Goal: Transaction & Acquisition: Purchase product/service

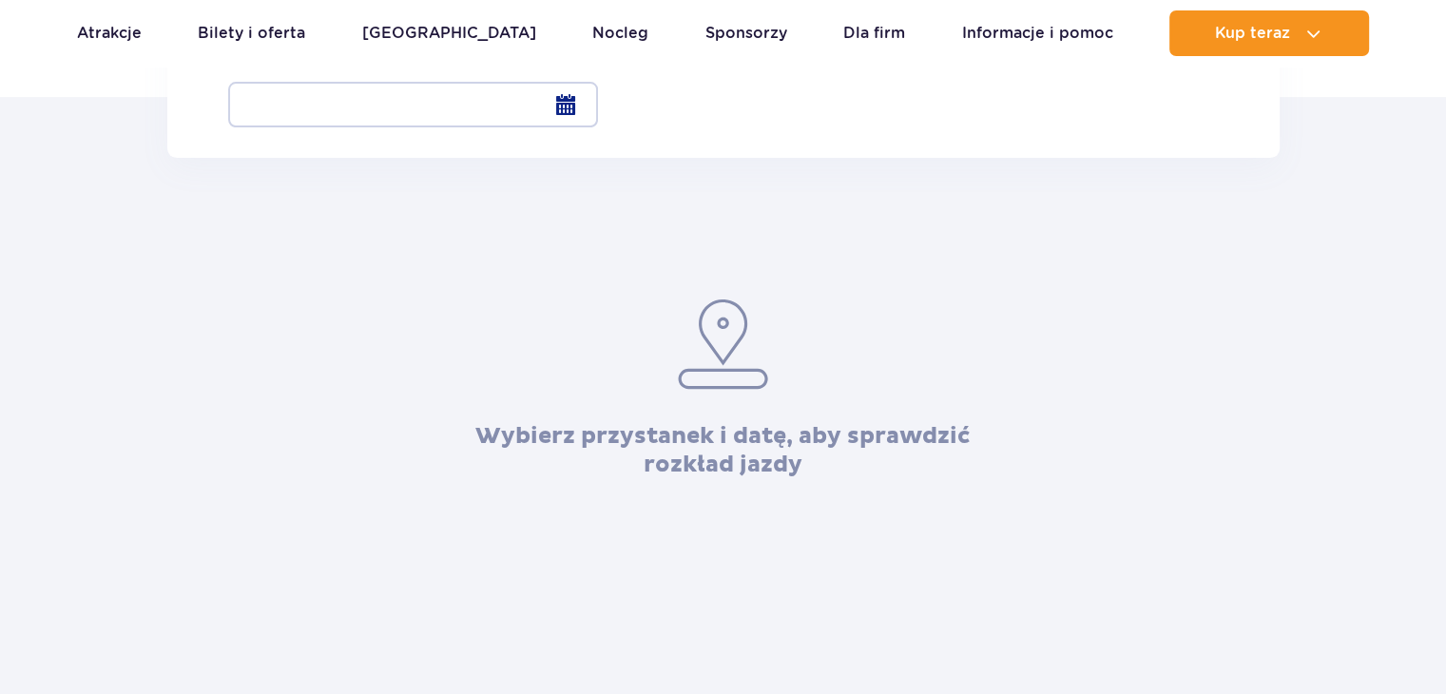
scroll to position [190, 0]
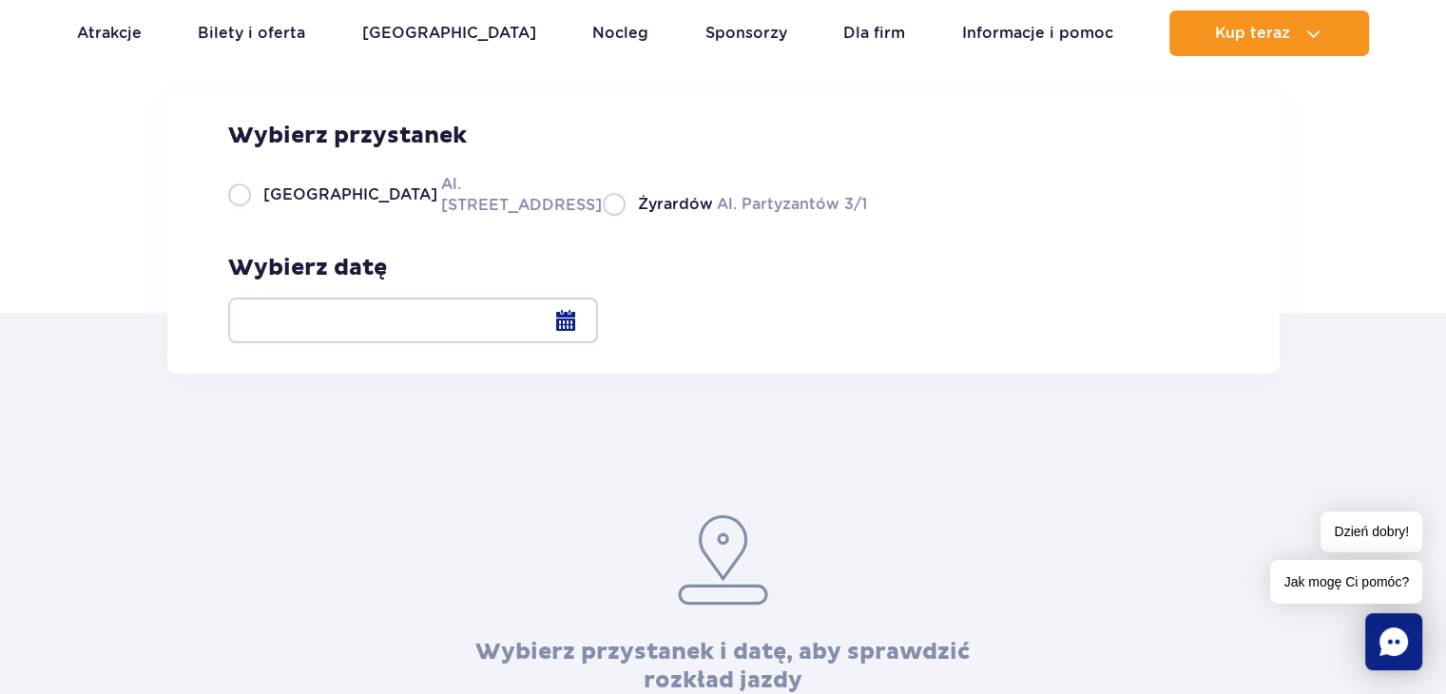
click at [313, 343] on div "Wybierz przystanek Warszawa Al. Jerozolimskie 56 Żyrardów Al. Partyzantów 3/1 W…" at bounding box center [723, 232] width 1112 height 282
click at [304, 205] on span "[GEOGRAPHIC_DATA]" at bounding box center [350, 194] width 174 height 21
click at [249, 216] on input "Warszawa Al. [STREET_ADDRESS]" at bounding box center [238, 214] width 21 height 4
radio input "true"
click at [598, 326] on div at bounding box center [413, 321] width 370 height 46
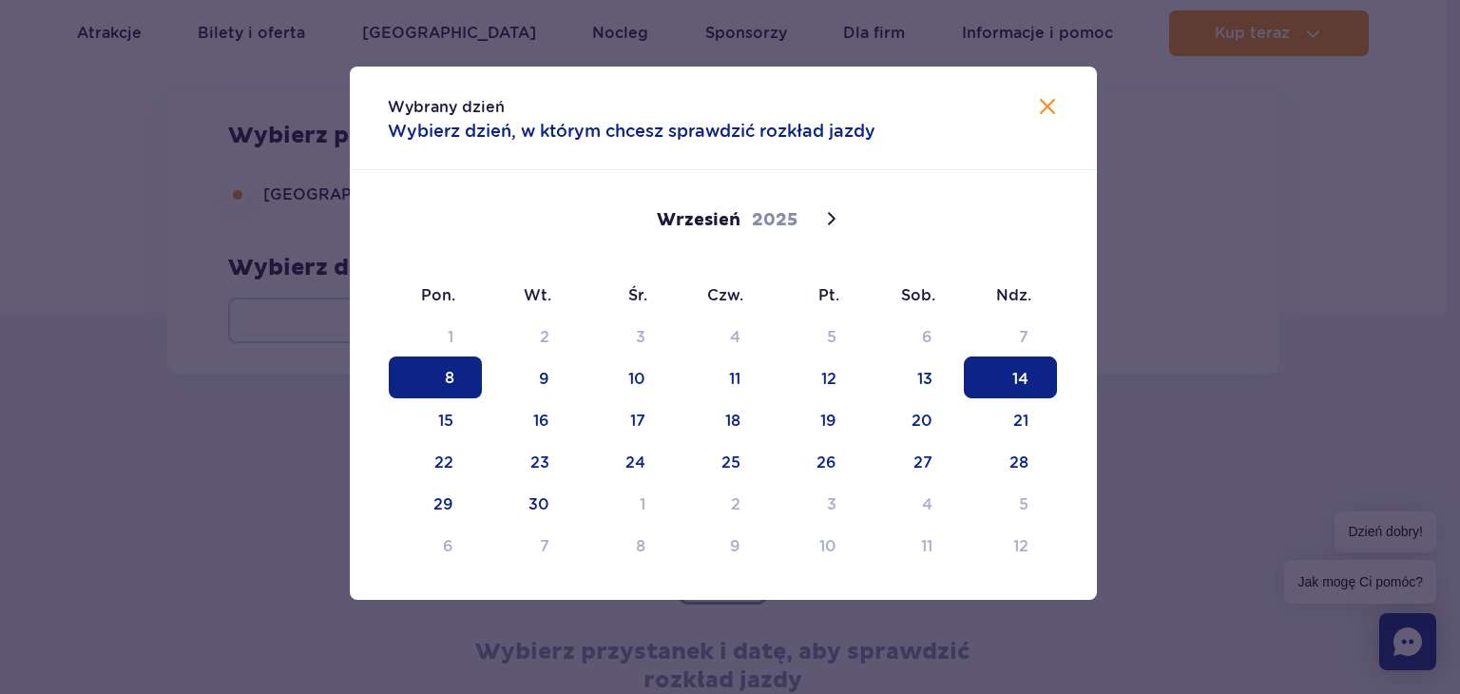
click at [1036, 382] on span "14" at bounding box center [1010, 378] width 93 height 42
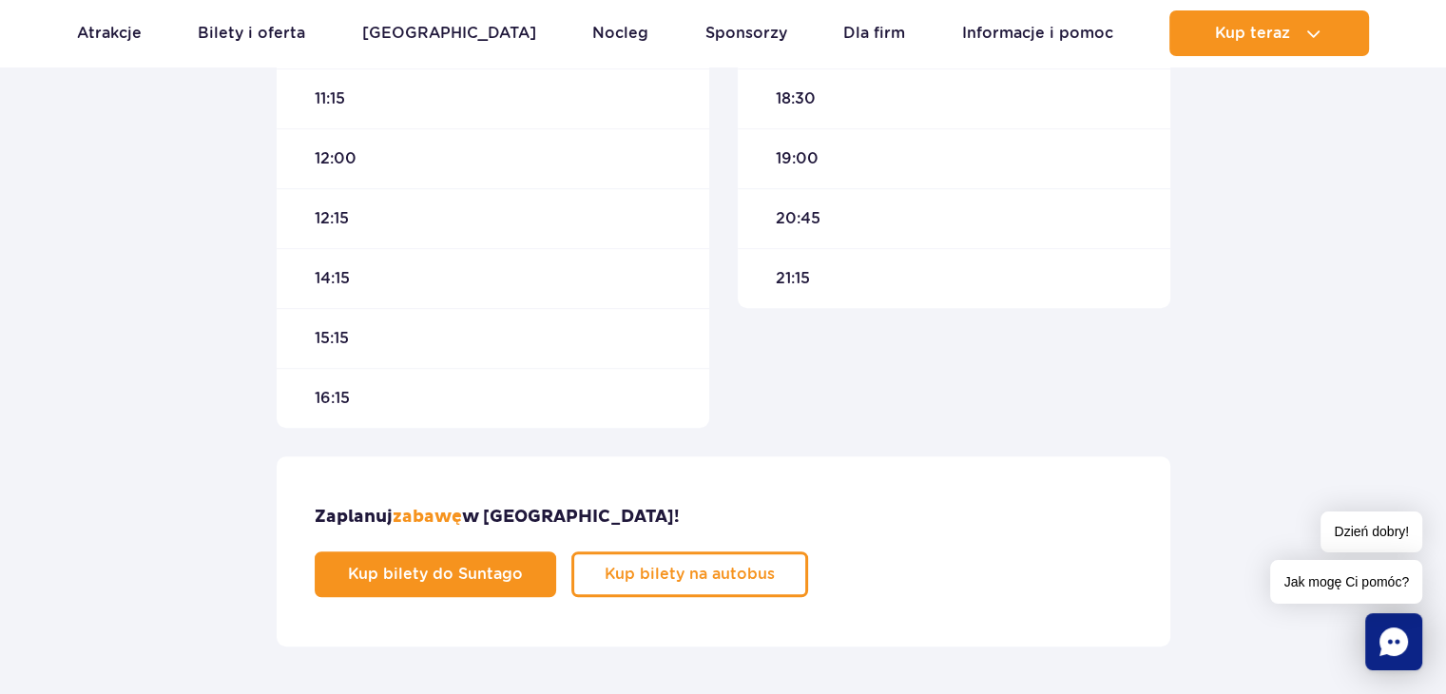
scroll to position [951, 0]
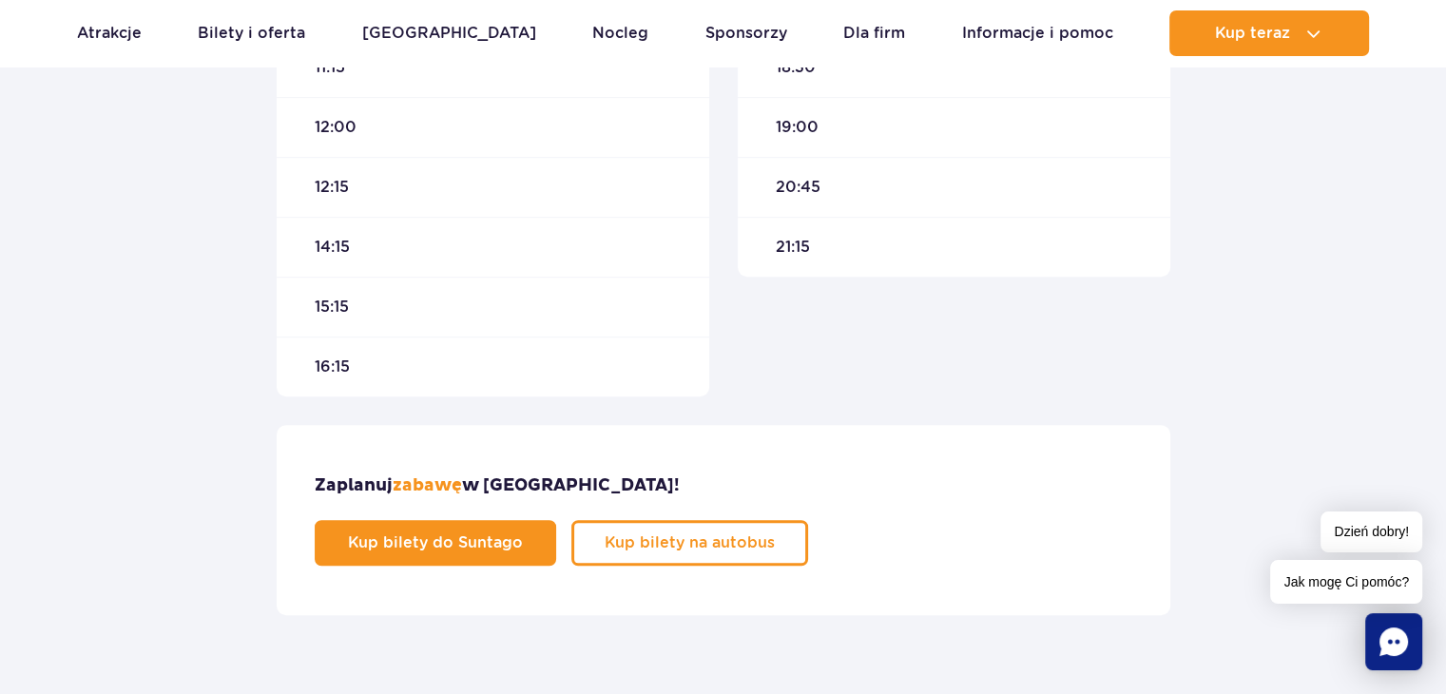
drag, startPoint x: 312, startPoint y: 252, endPoint x: 324, endPoint y: 244, distance: 14.5
click at [315, 251] on div "14:15" at bounding box center [493, 247] width 433 height 60
drag, startPoint x: 327, startPoint y: 243, endPoint x: 371, endPoint y: 267, distance: 49.8
click at [346, 256] on span "14:15" at bounding box center [332, 247] width 35 height 21
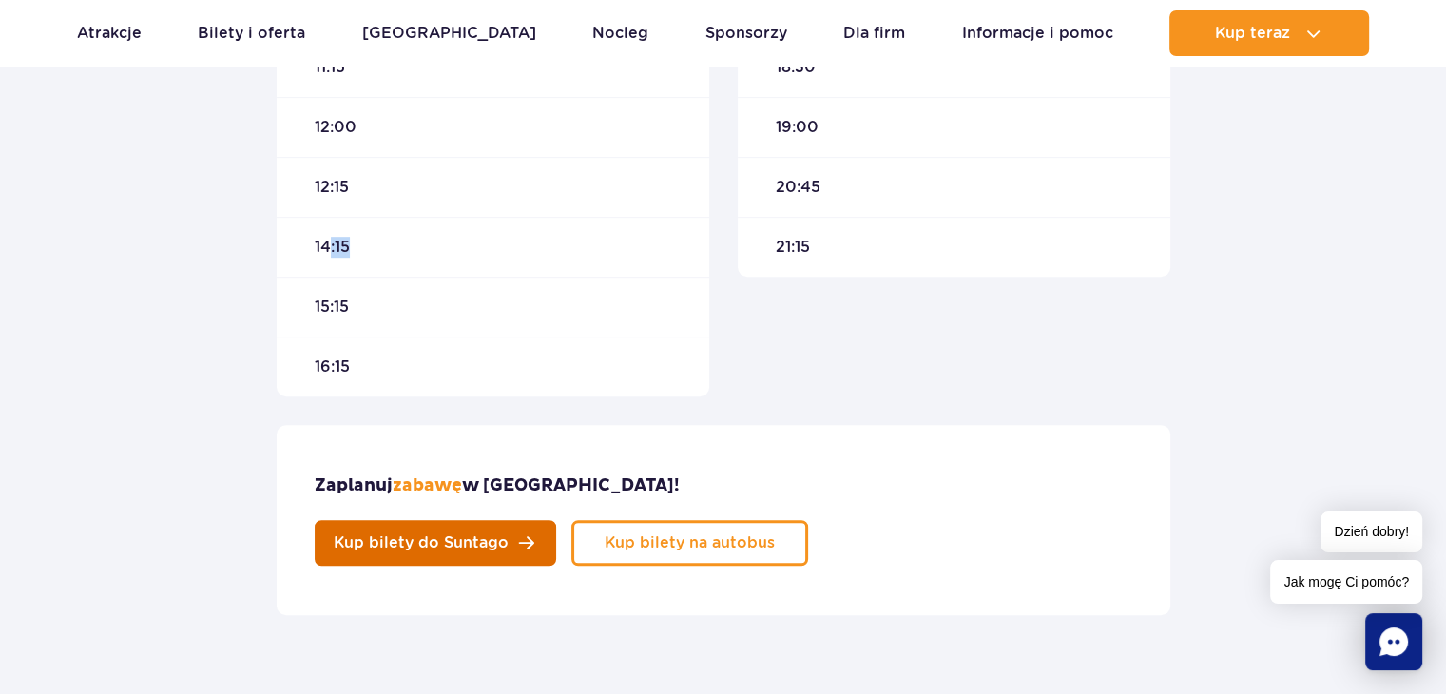
click at [556, 520] on link "Kup bilety do Suntago" at bounding box center [436, 543] width 242 height 46
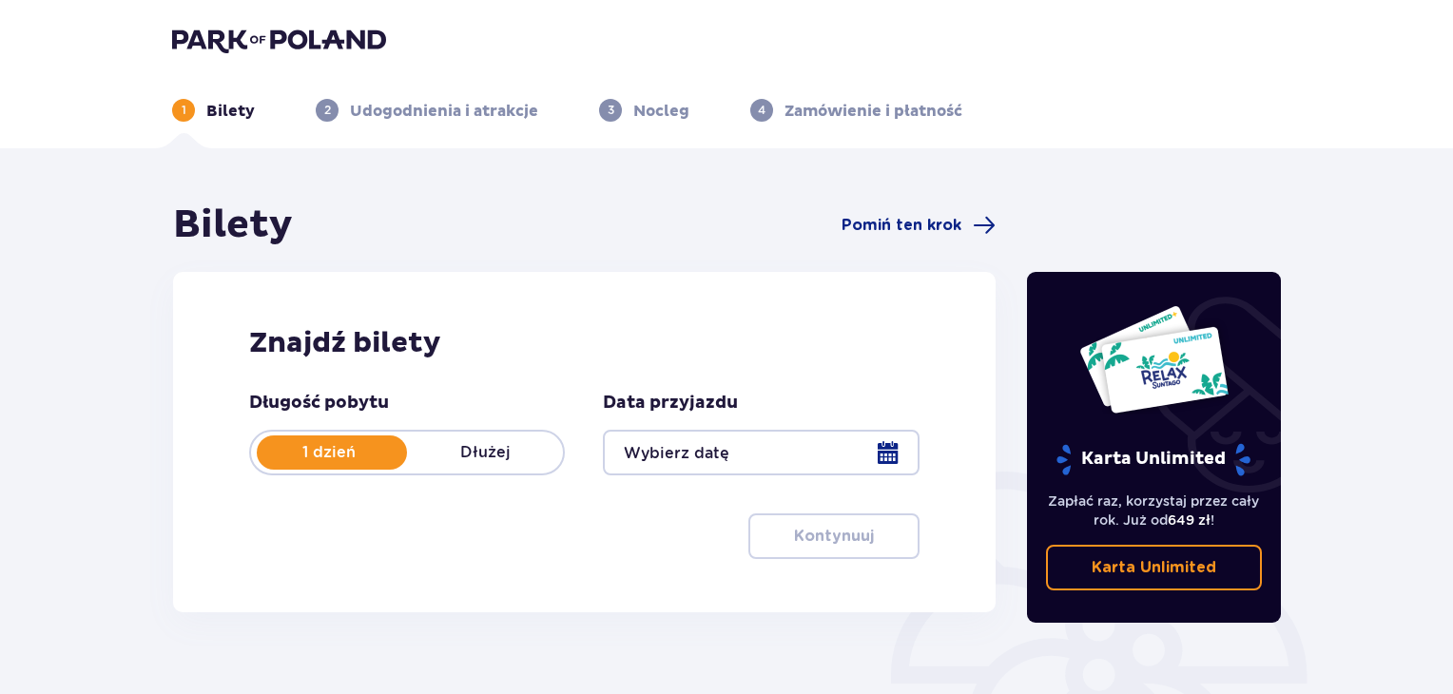
click at [675, 425] on div "Data przyjazdu" at bounding box center [761, 434] width 316 height 84
click at [681, 445] on div at bounding box center [761, 453] width 316 height 46
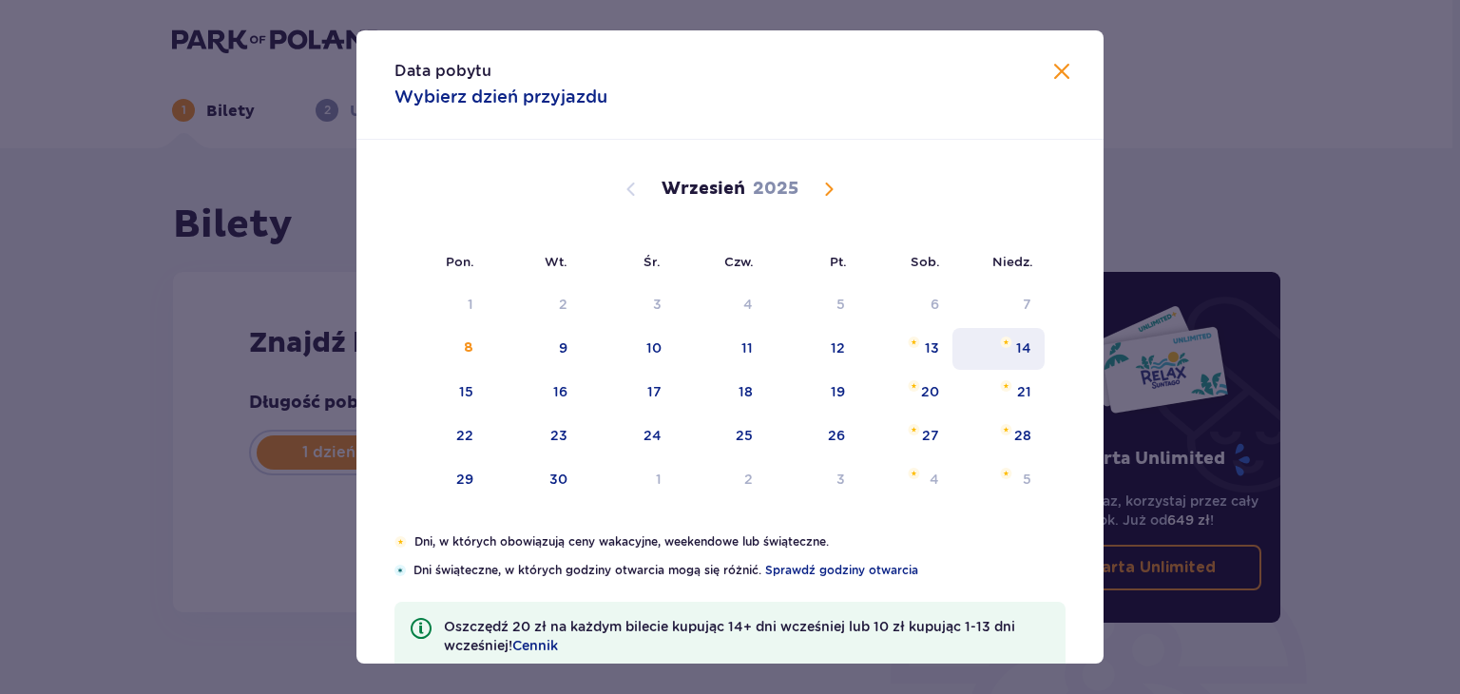
click at [1014, 332] on div "14" at bounding box center [999, 349] width 92 height 42
type input "14.09.25"
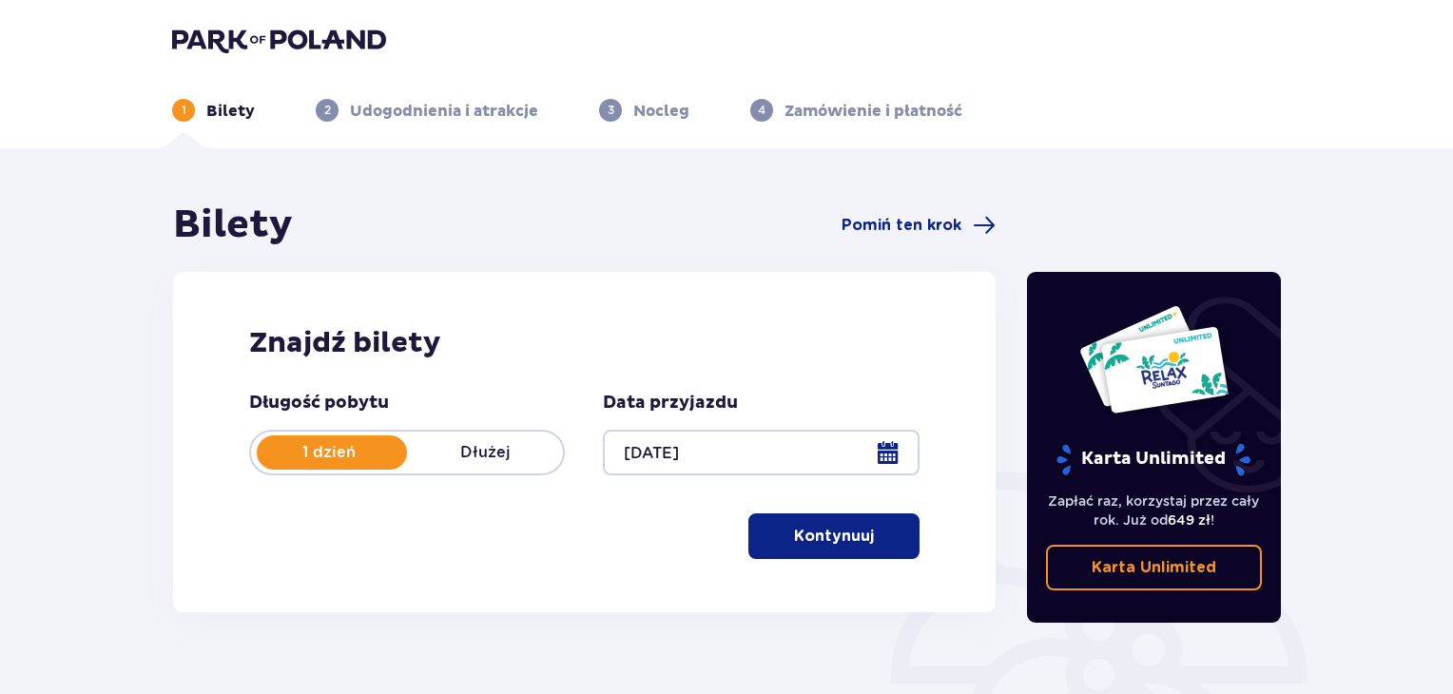
click at [835, 548] on button "Kontynuuj" at bounding box center [833, 536] width 171 height 46
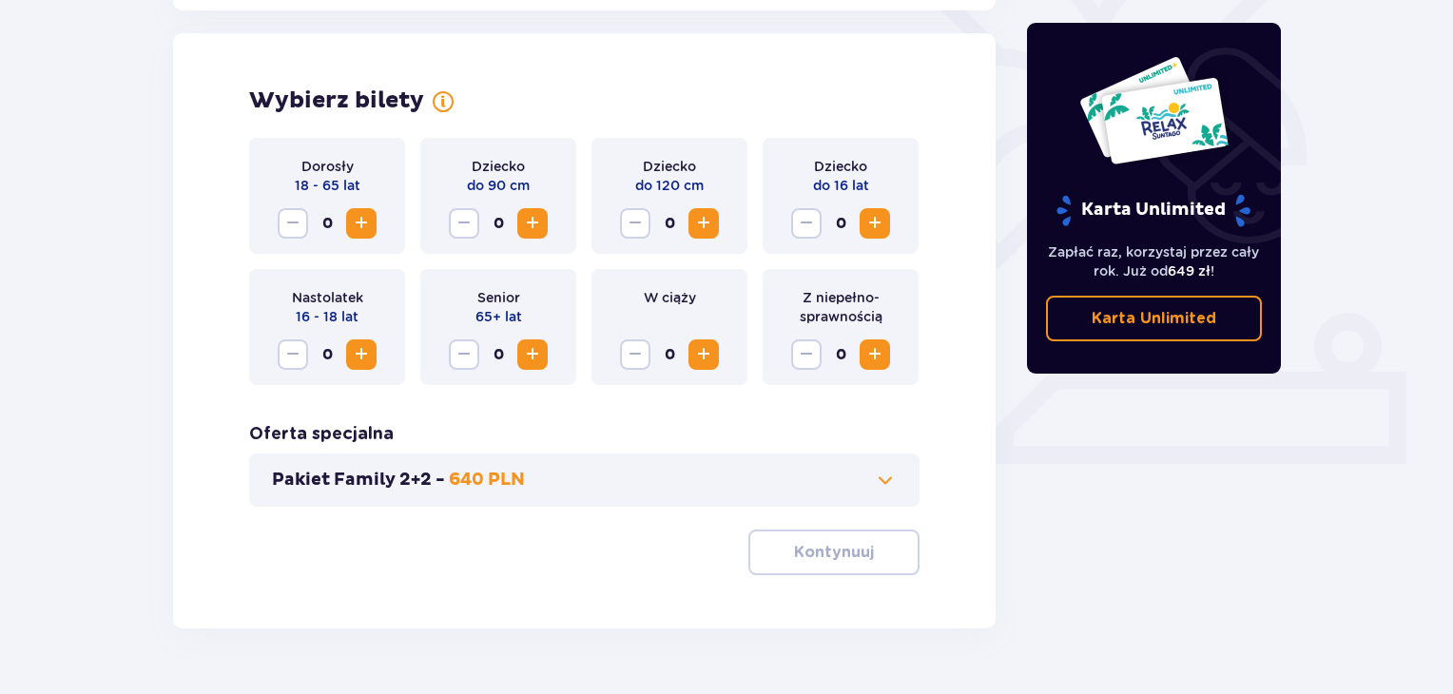
scroll to position [529, 0]
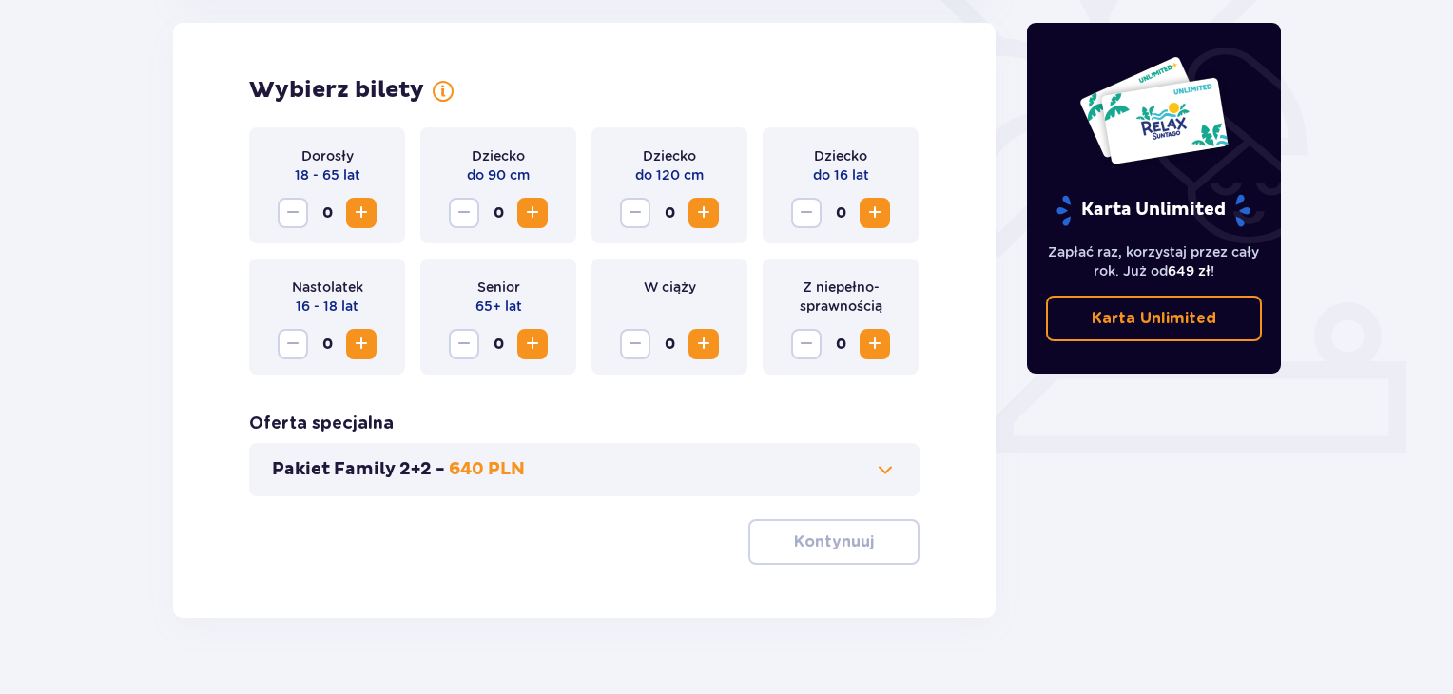
click at [352, 209] on span "Increase" at bounding box center [361, 213] width 23 height 23
click at [346, 222] on button "Increase" at bounding box center [361, 213] width 30 height 30
click at [794, 551] on p "Kontynuuj" at bounding box center [834, 542] width 80 height 21
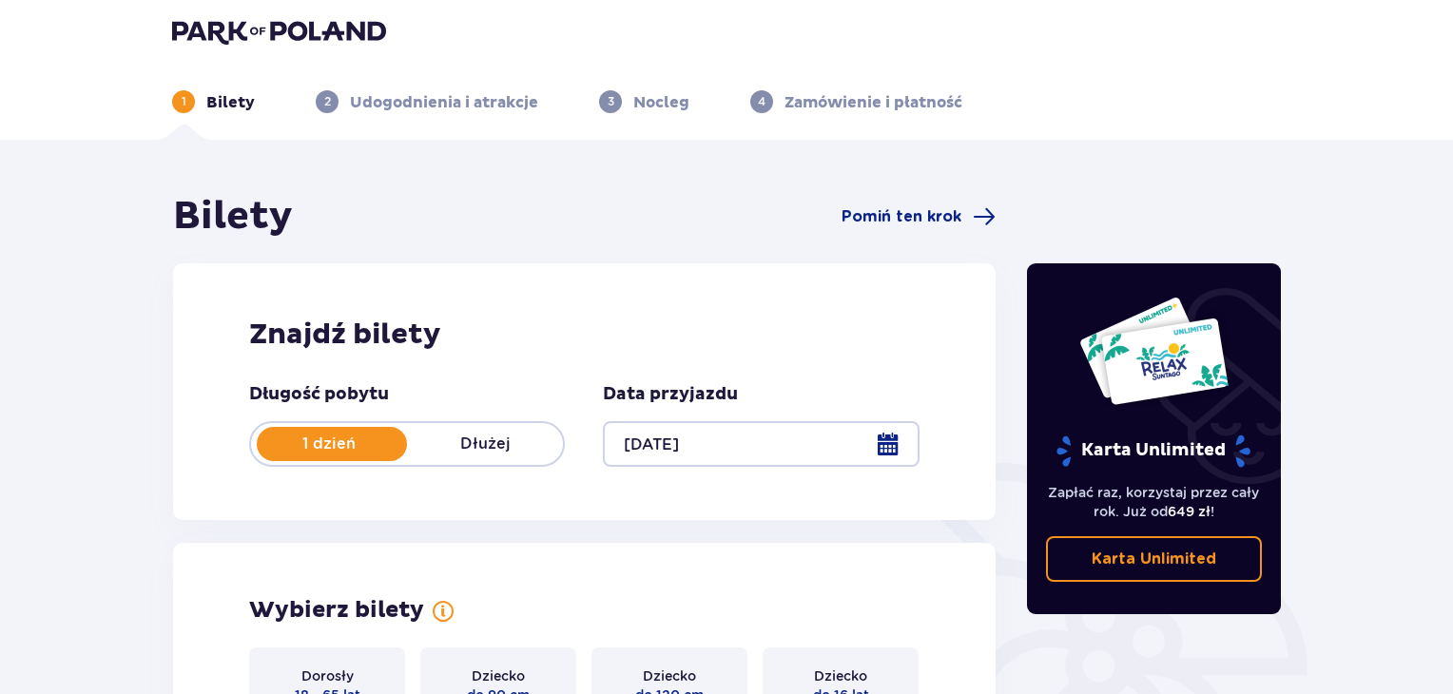
scroll to position [0, 0]
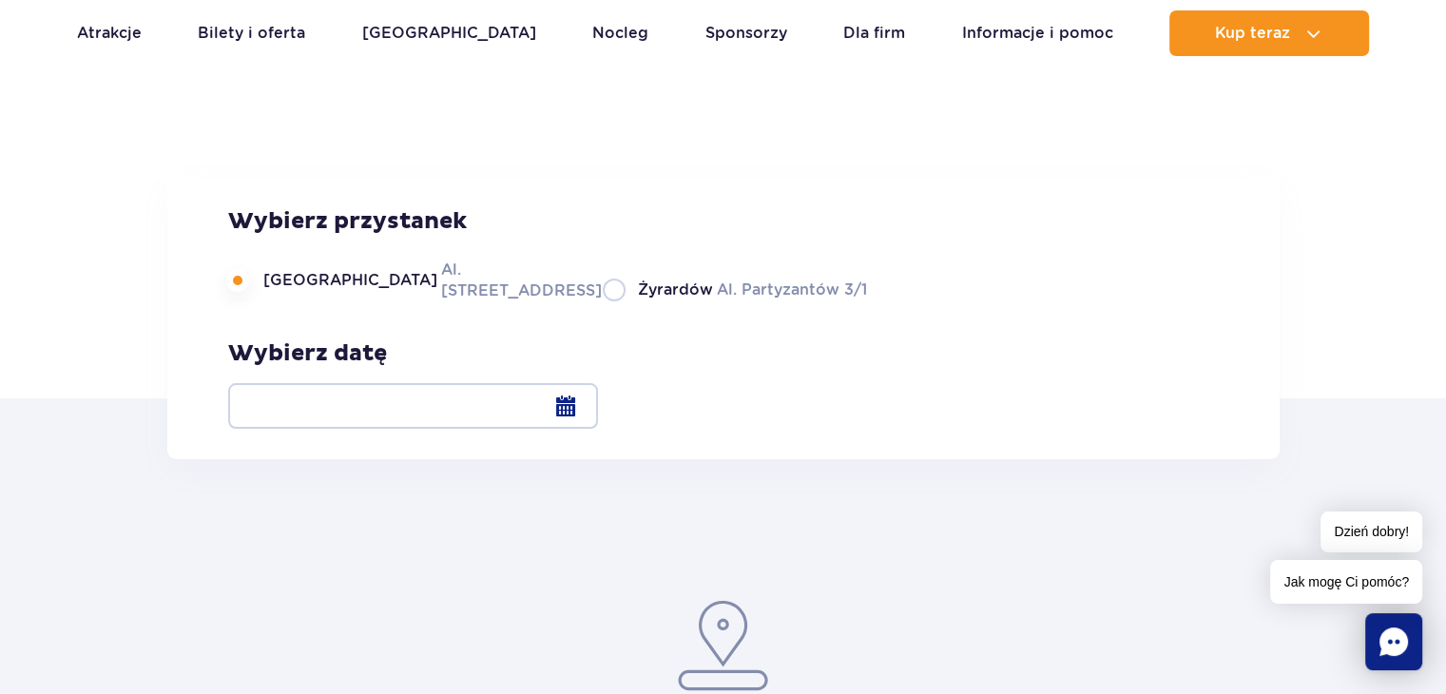
scroll to position [95, 0]
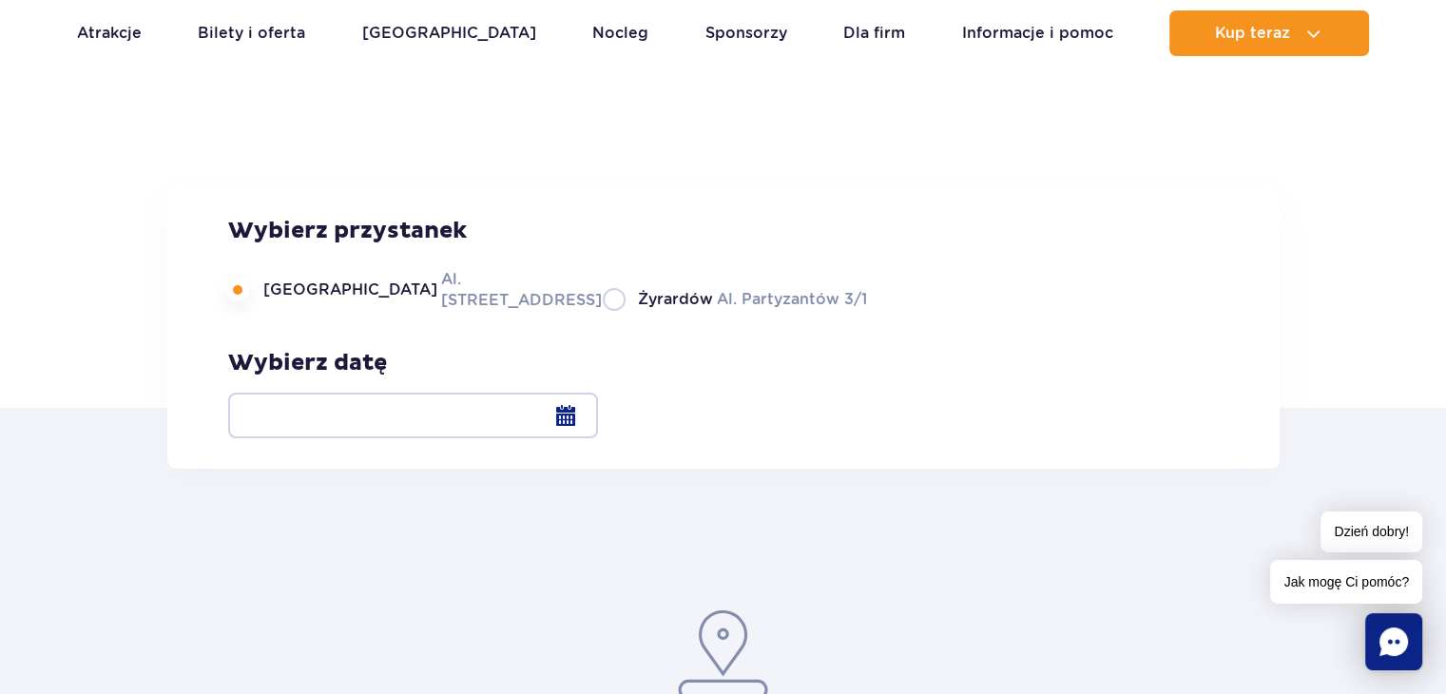
click at [598, 416] on div at bounding box center [413, 416] width 370 height 46
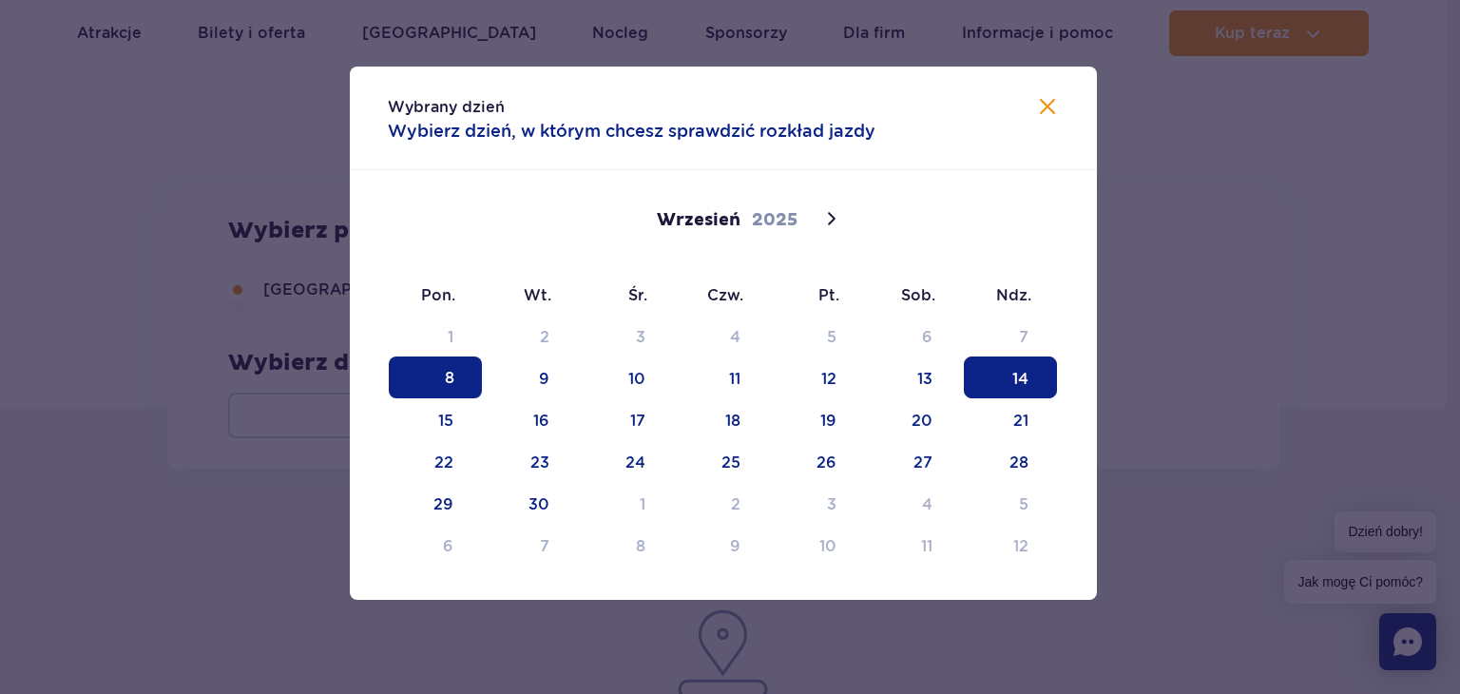
click at [1027, 381] on span "14" at bounding box center [1010, 378] width 93 height 42
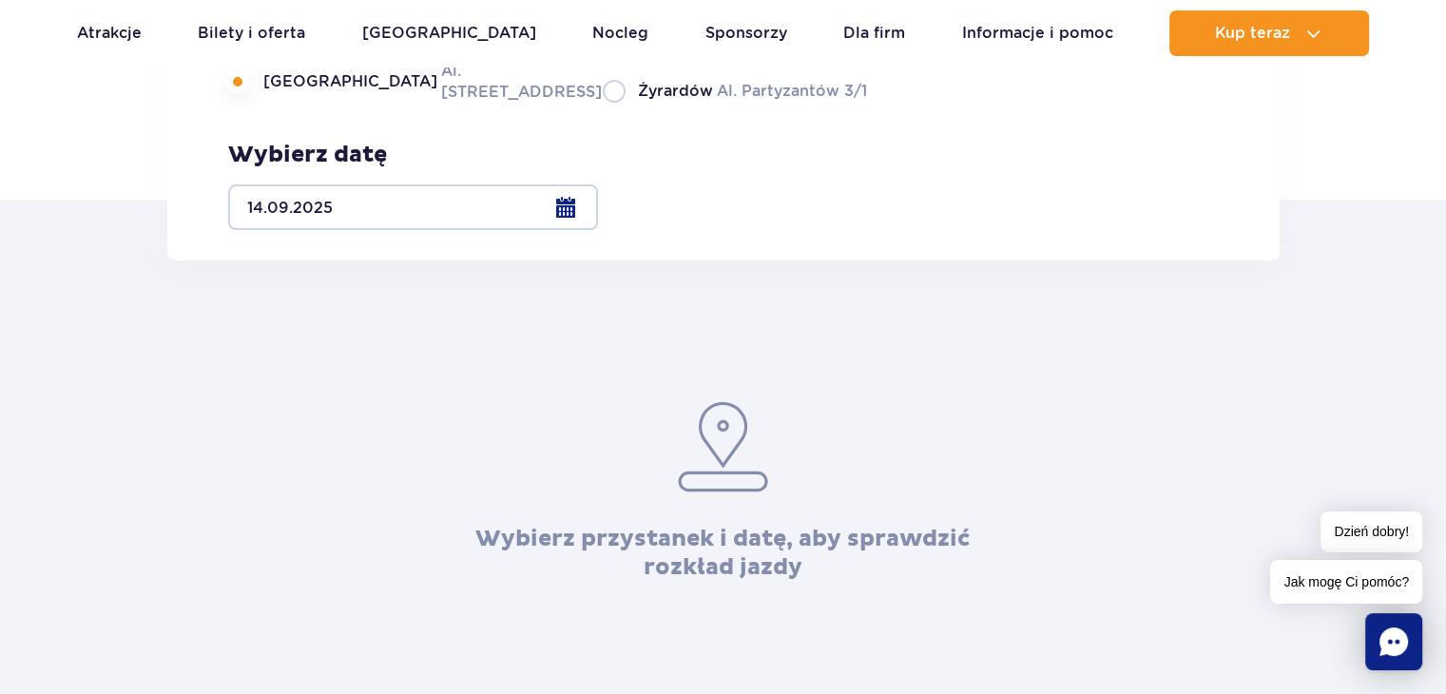
scroll to position [285, 0]
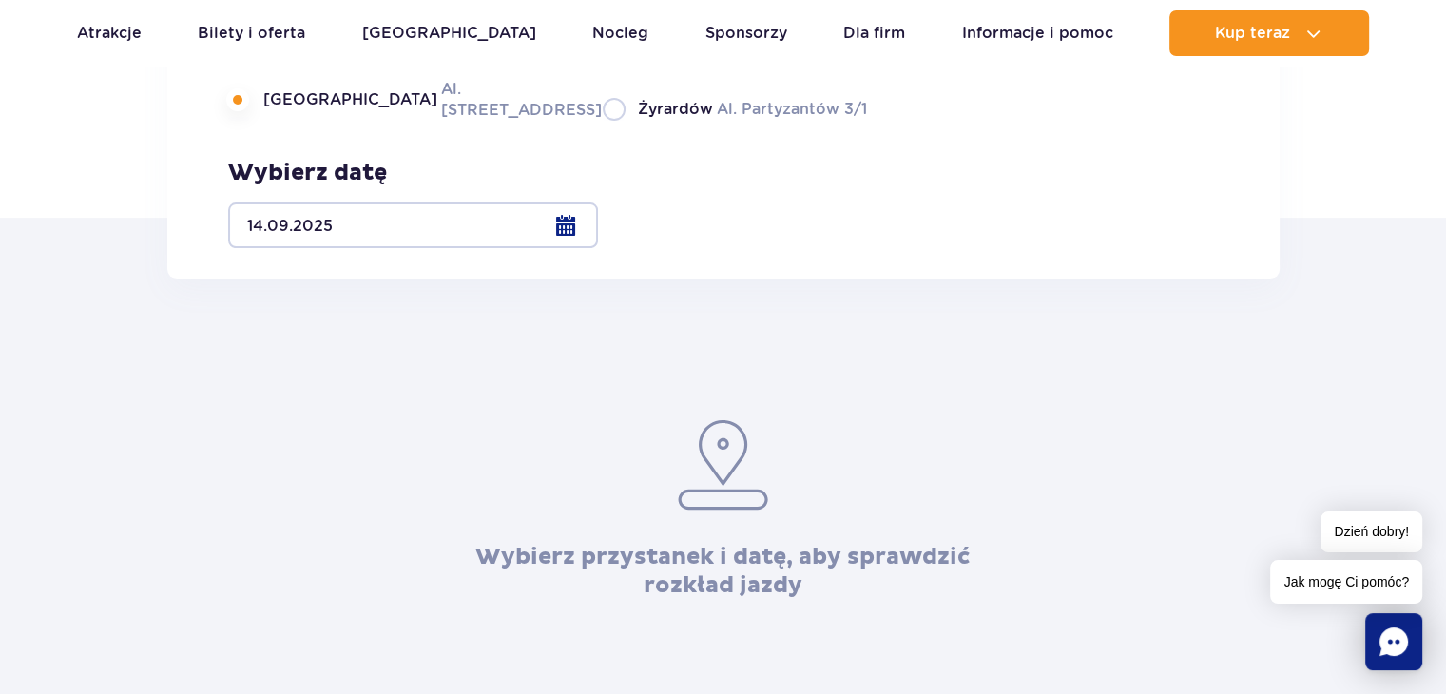
click at [387, 121] on label "Warszawa Al. [STREET_ADDRESS]" at bounding box center [404, 99] width 352 height 43
click at [249, 121] on input "Warszawa Al. [STREET_ADDRESS]" at bounding box center [238, 119] width 21 height 4
click at [386, 121] on label "Warszawa Al. [STREET_ADDRESS]" at bounding box center [404, 99] width 352 height 43
click at [249, 121] on input "Warszawa Al. [STREET_ADDRESS]" at bounding box center [238, 119] width 21 height 4
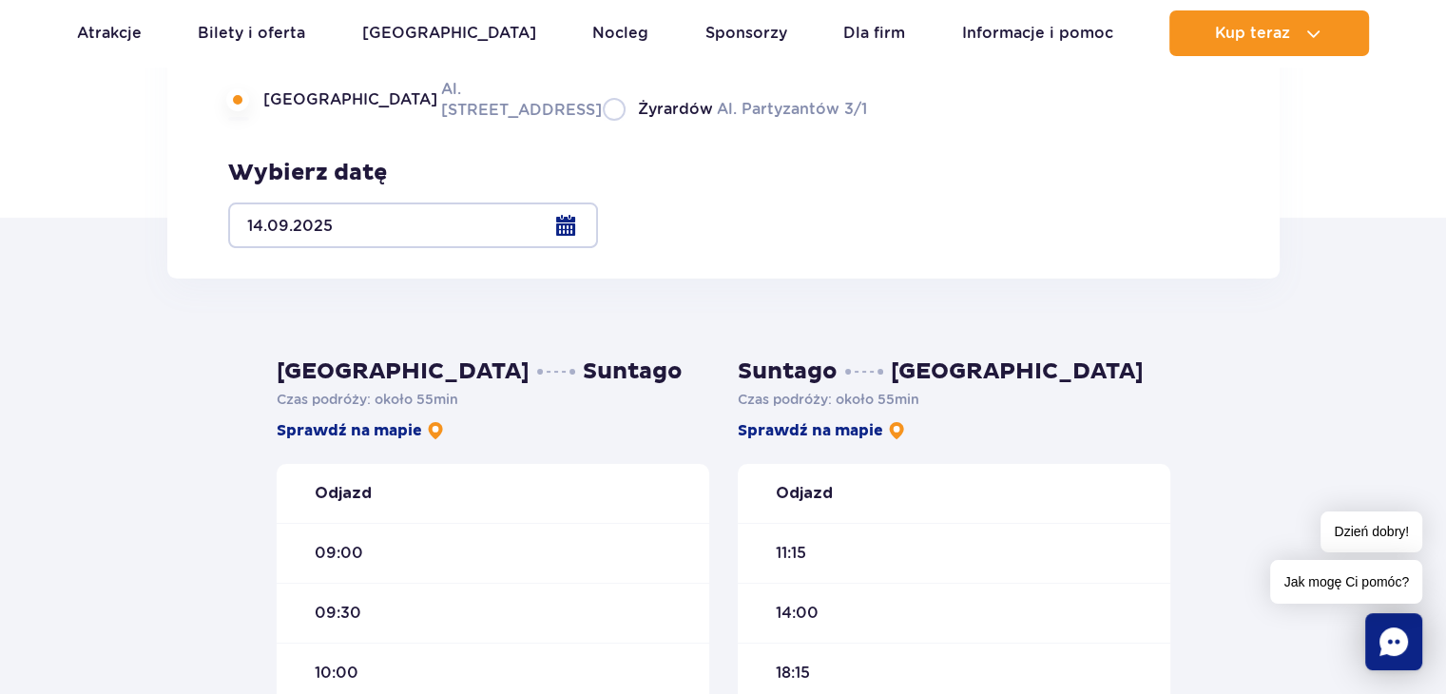
drag, startPoint x: 357, startPoint y: 489, endPoint x: 341, endPoint y: 480, distance: 17.5
click at [349, 484] on strong "Odjazd" at bounding box center [343, 493] width 57 height 21
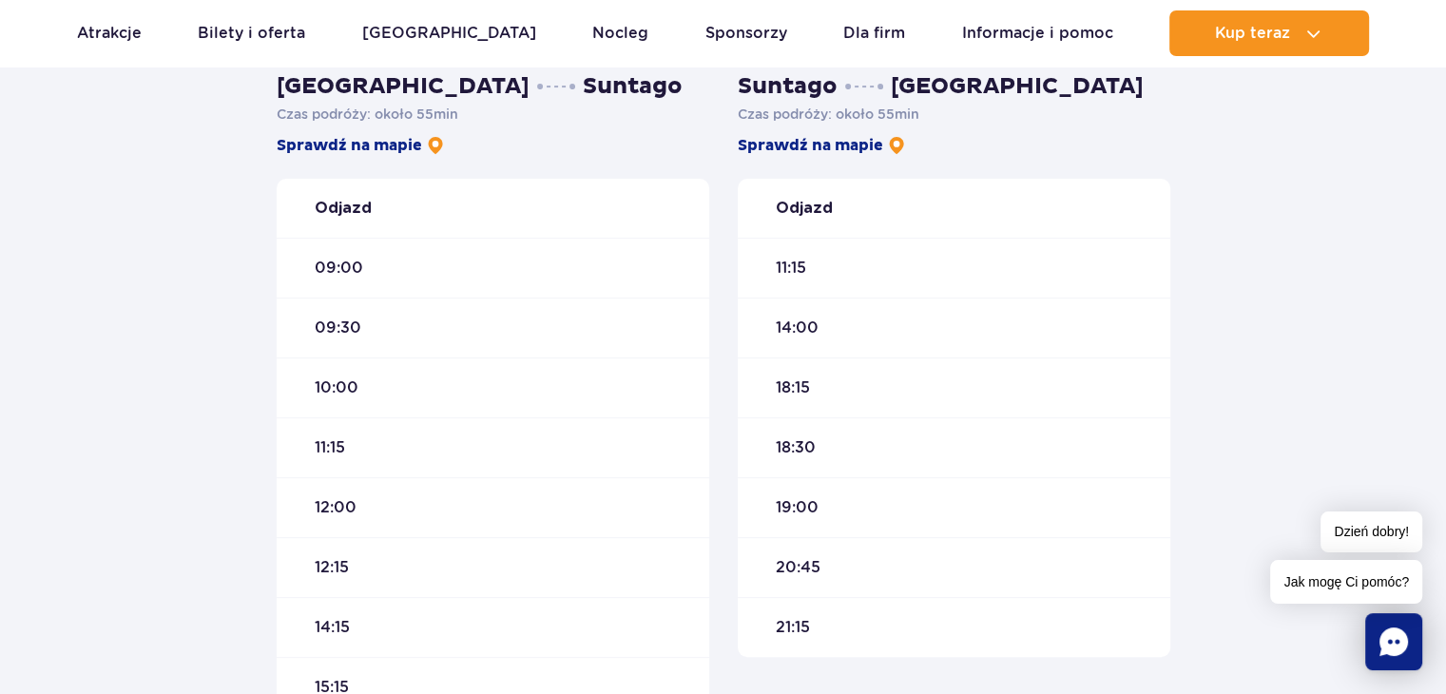
click at [802, 325] on span "14:00" at bounding box center [797, 328] width 43 height 21
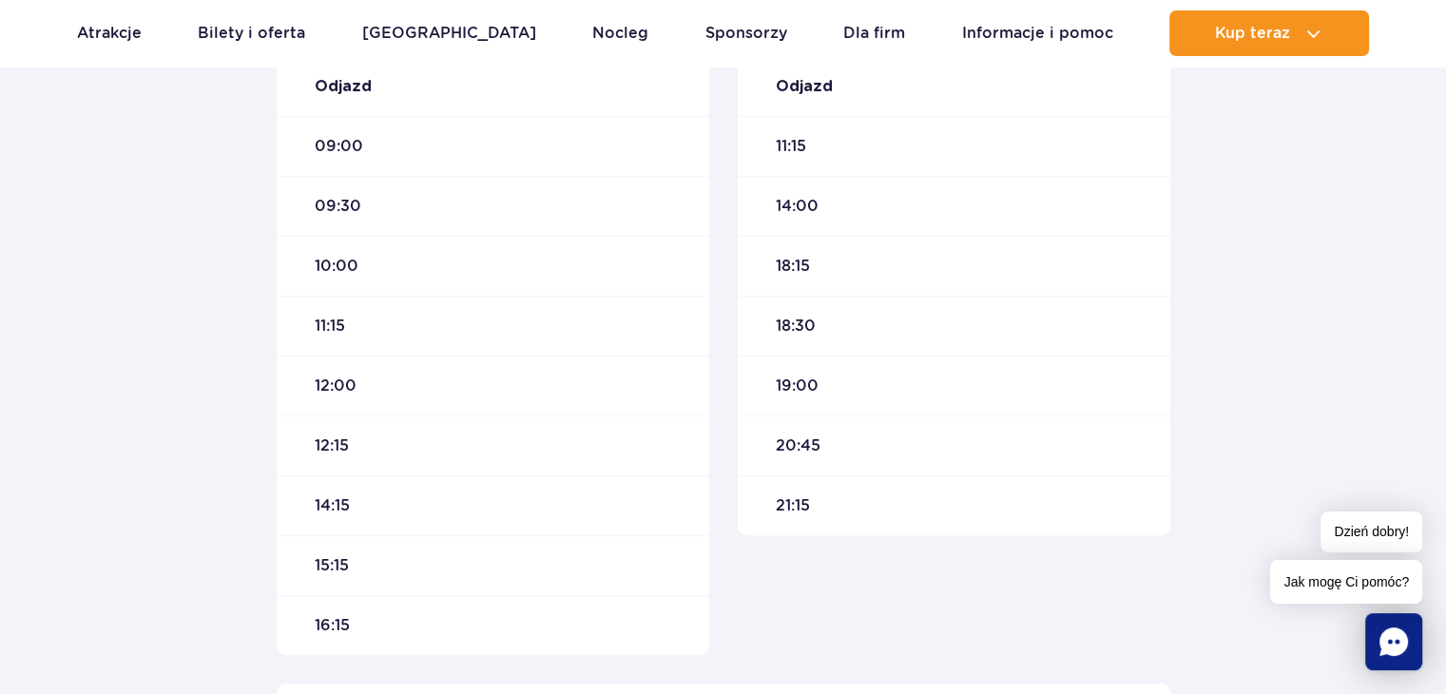
scroll to position [951, 0]
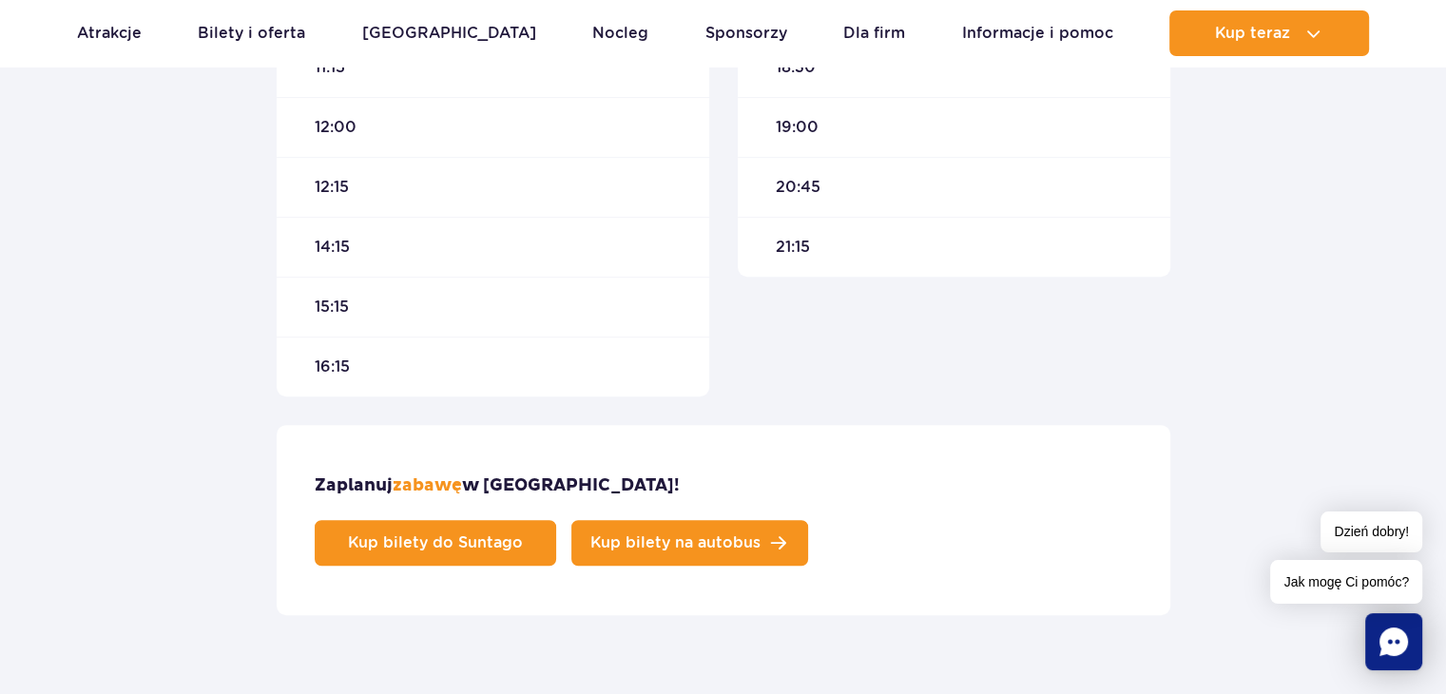
click at [808, 520] on link "Kup bilety na autobus" at bounding box center [689, 543] width 237 height 46
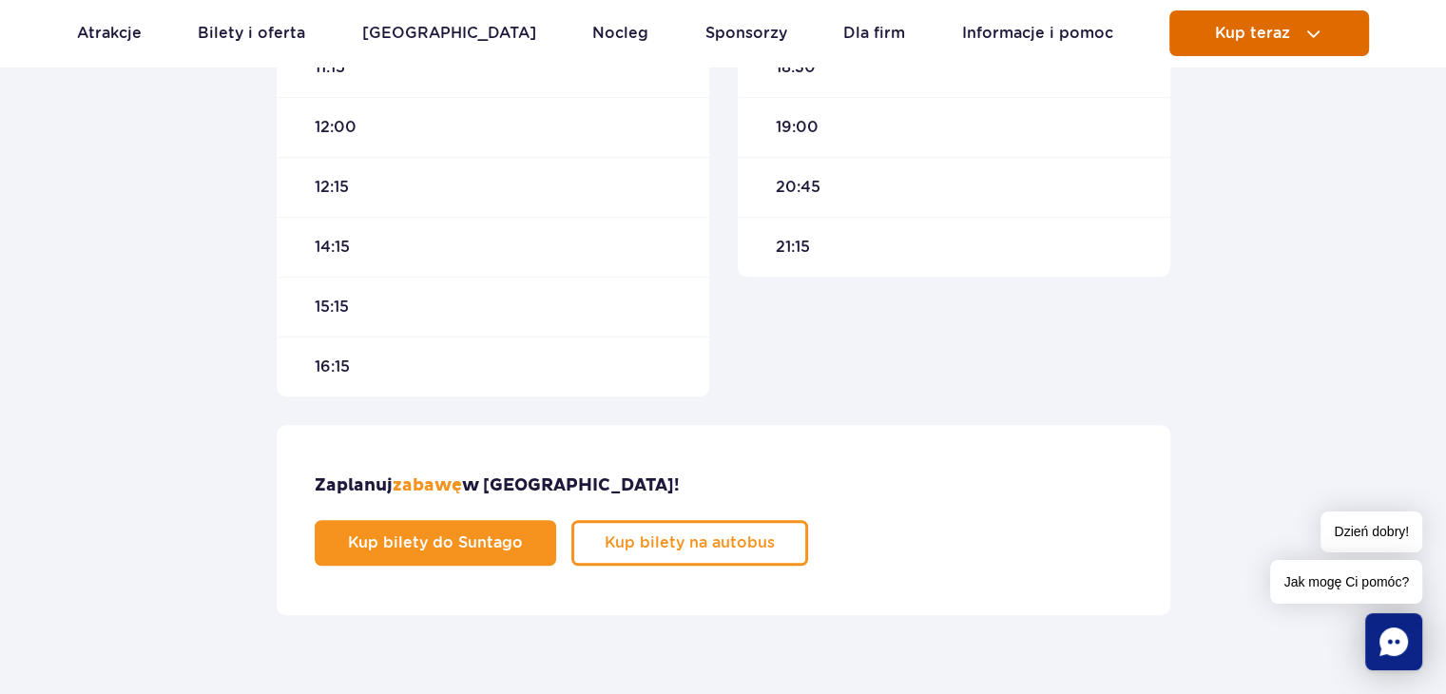
drag, startPoint x: 1224, startPoint y: 47, endPoint x: 1190, endPoint y: 48, distance: 34.2
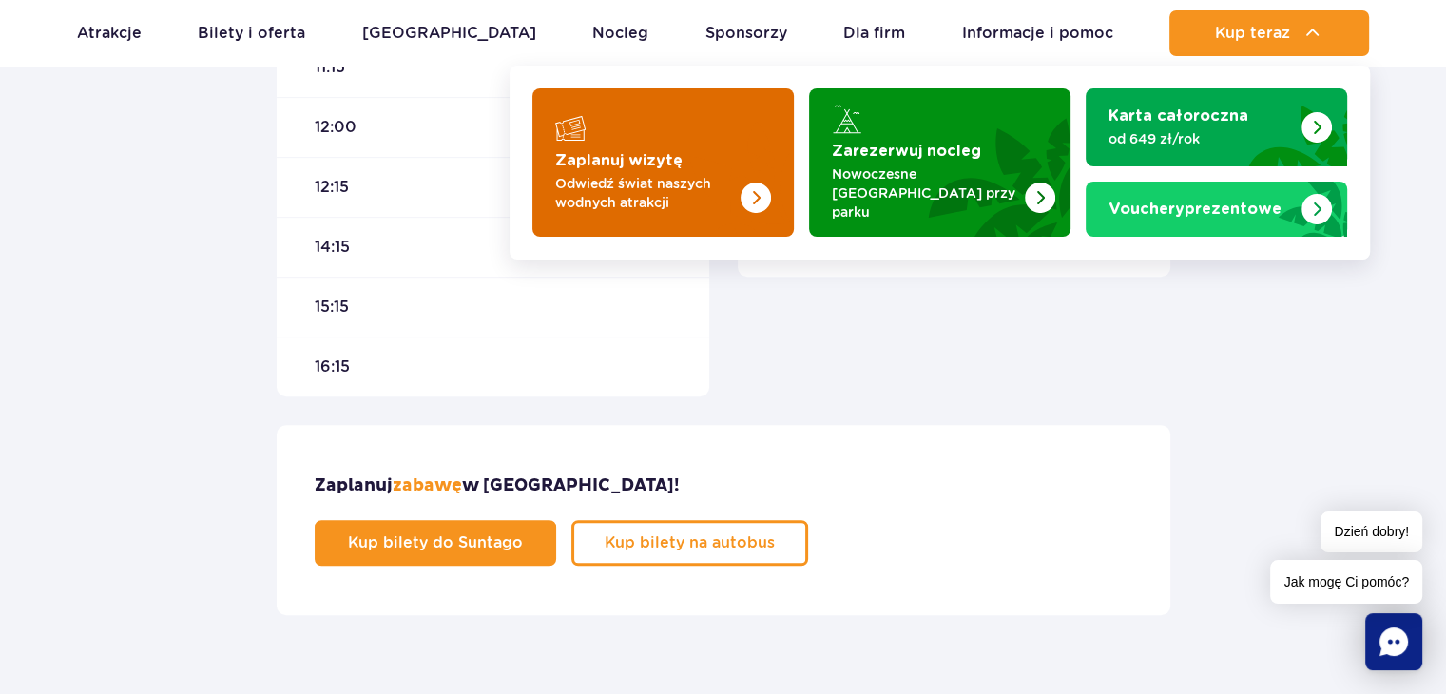
click at [639, 174] on p "Odwiedź świat naszych wodnych atrakcji" at bounding box center [647, 193] width 185 height 38
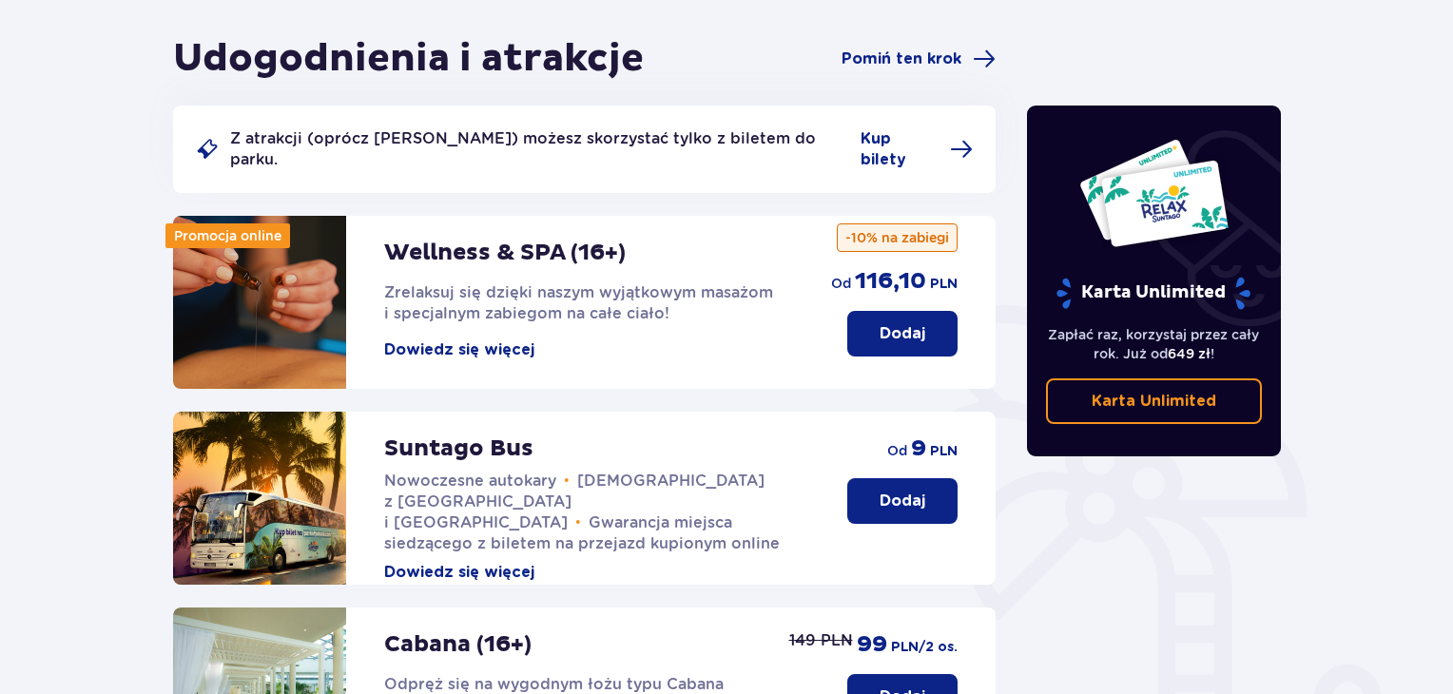
scroll to position [285, 0]
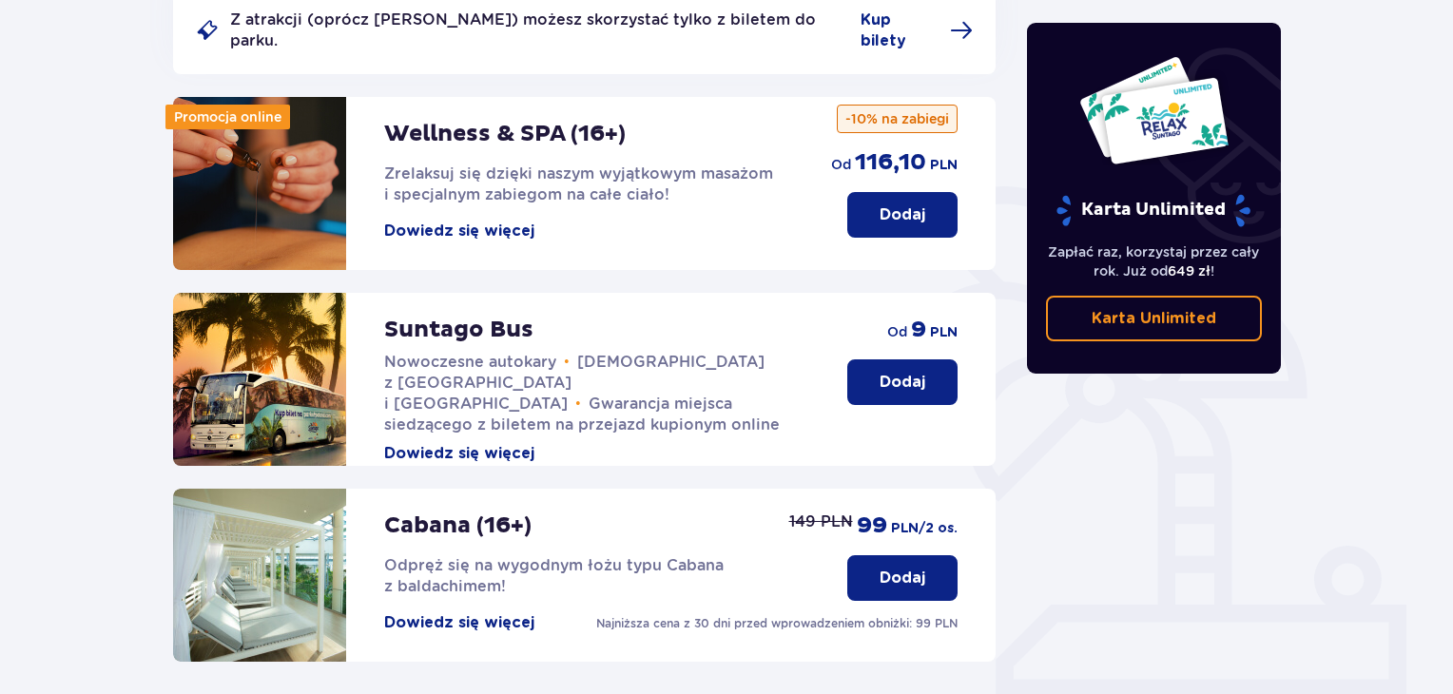
click at [919, 376] on button "Dodaj" at bounding box center [902, 382] width 110 height 46
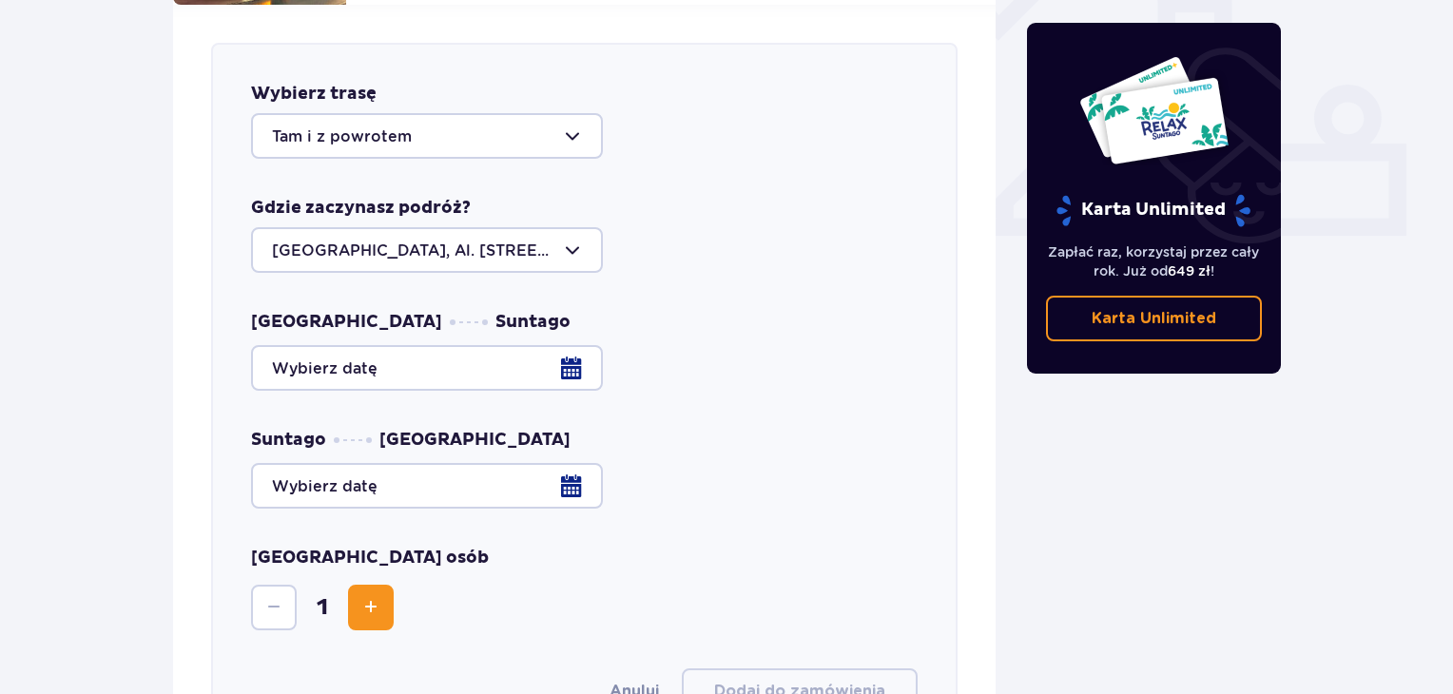
scroll to position [747, 0]
click at [532, 358] on div at bounding box center [584, 367] width 667 height 46
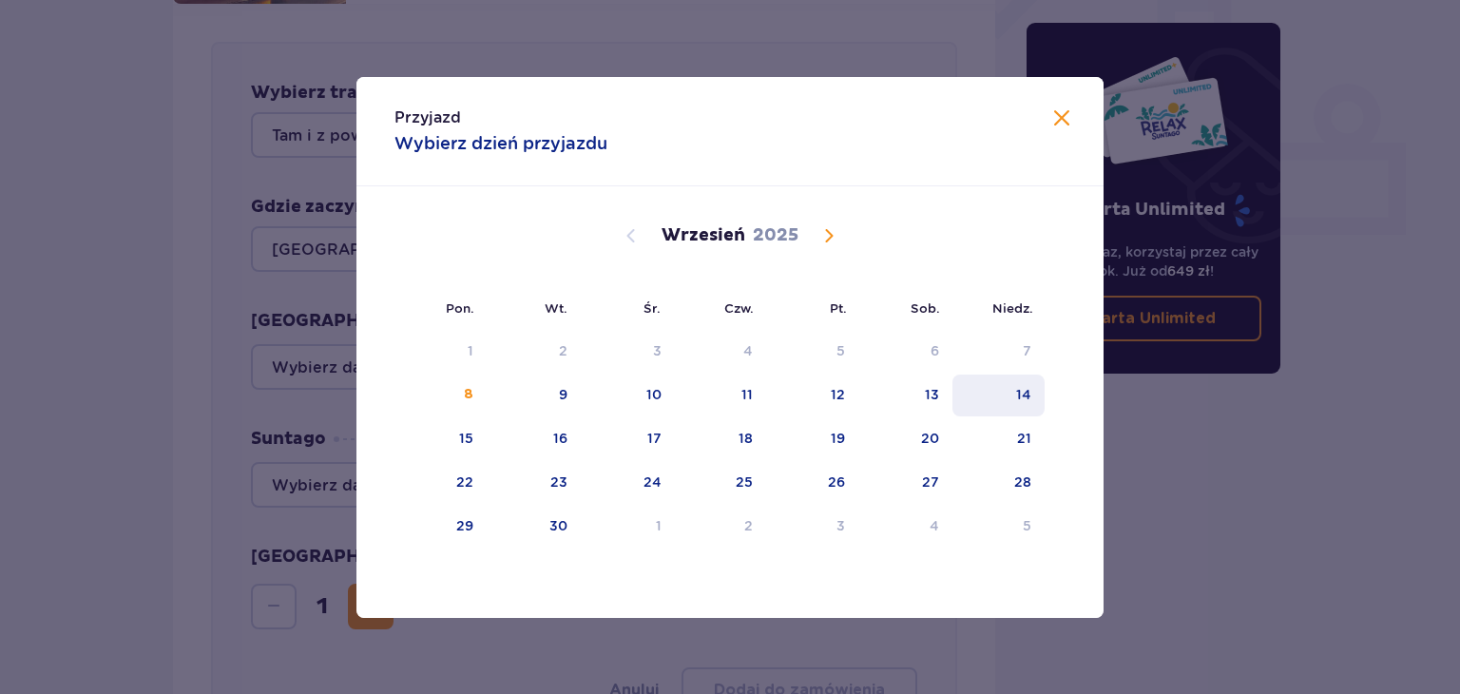
click at [1015, 393] on div "14" at bounding box center [999, 396] width 92 height 42
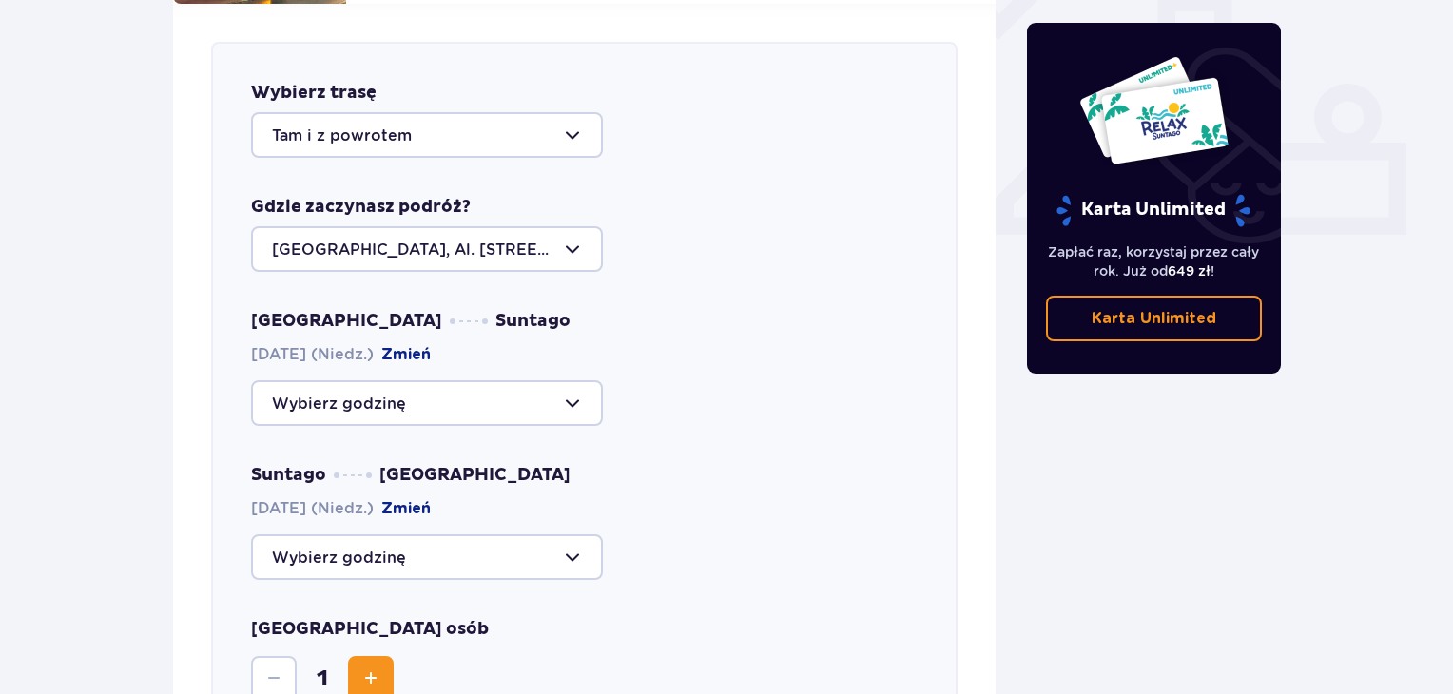
drag, startPoint x: 1214, startPoint y: 500, endPoint x: 1103, endPoint y: 501, distance: 111.3
click at [1215, 502] on div "Karta Unlimited Zapłać raz, korzystaj przez cały rok. Już od 649 zł ! Karta Unl…" at bounding box center [1154, 464] width 285 height 2020
click at [474, 397] on div at bounding box center [427, 403] width 352 height 46
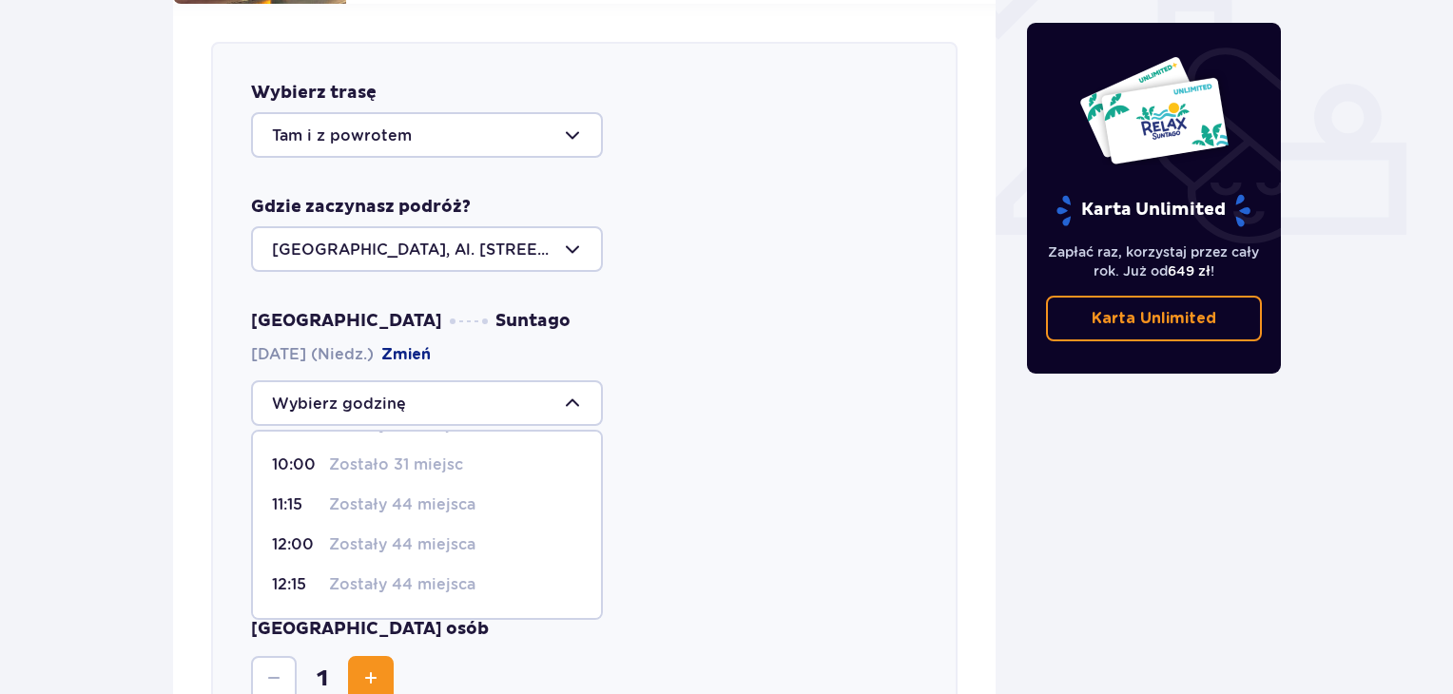
scroll to position [190, 0]
click at [388, 460] on p "Zostały 44 miejsca" at bounding box center [402, 470] width 146 height 21
type input "12:15"
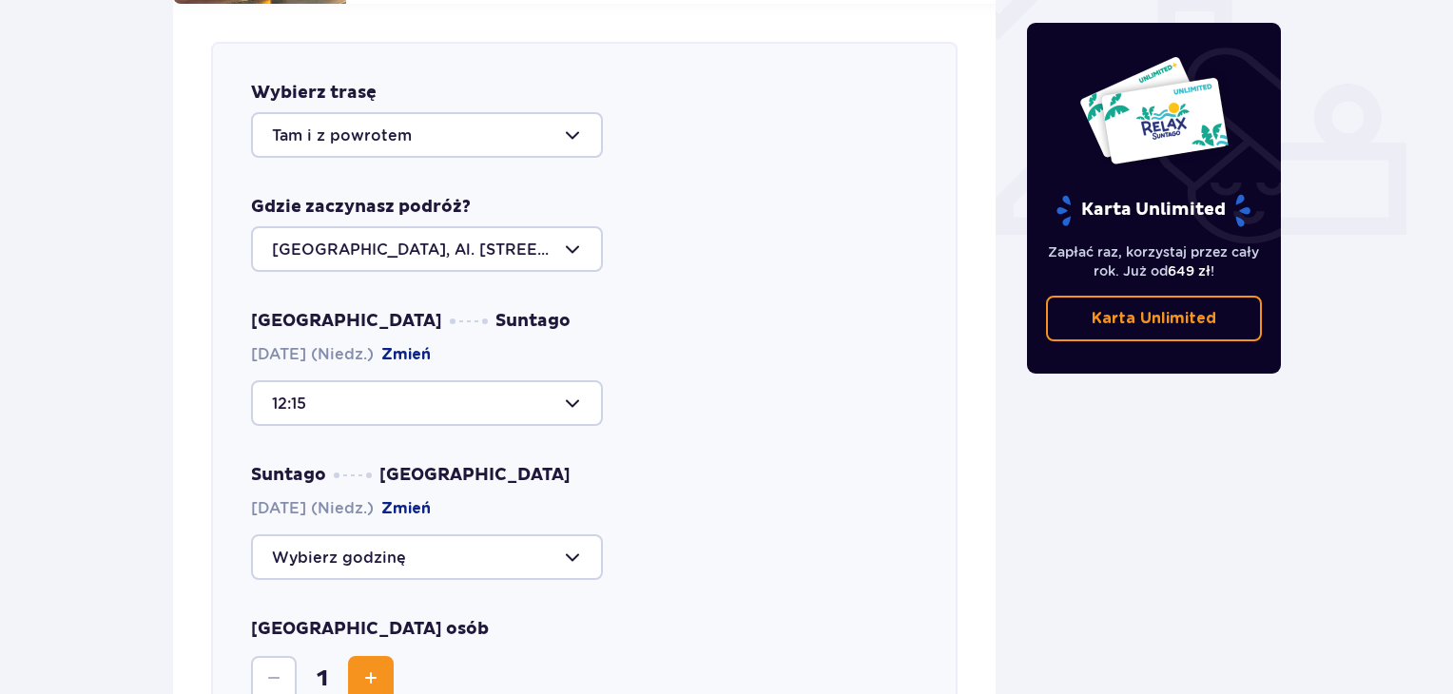
click at [396, 513] on div "Suntago Warszawa 14.09.2025 (Niedz.) Zmień" at bounding box center [584, 522] width 667 height 116
click at [435, 538] on div at bounding box center [427, 557] width 352 height 46
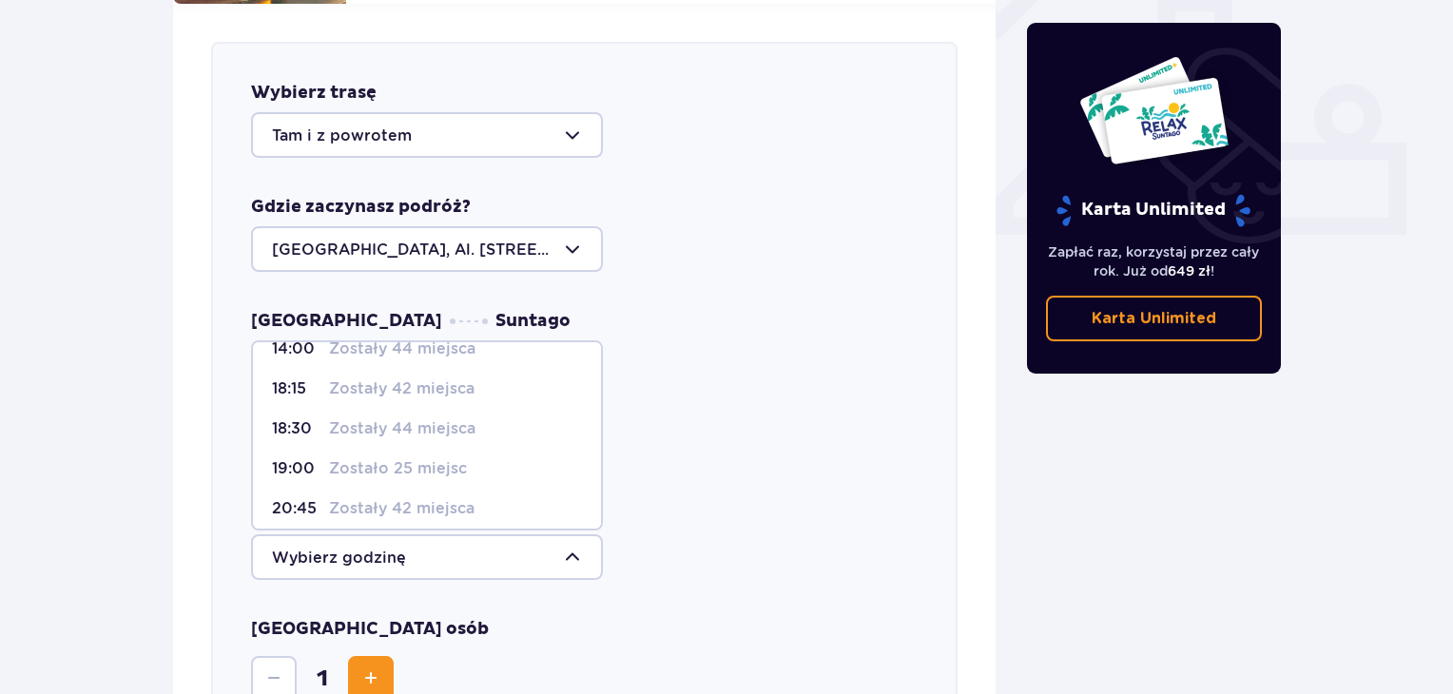
scroll to position [0, 0]
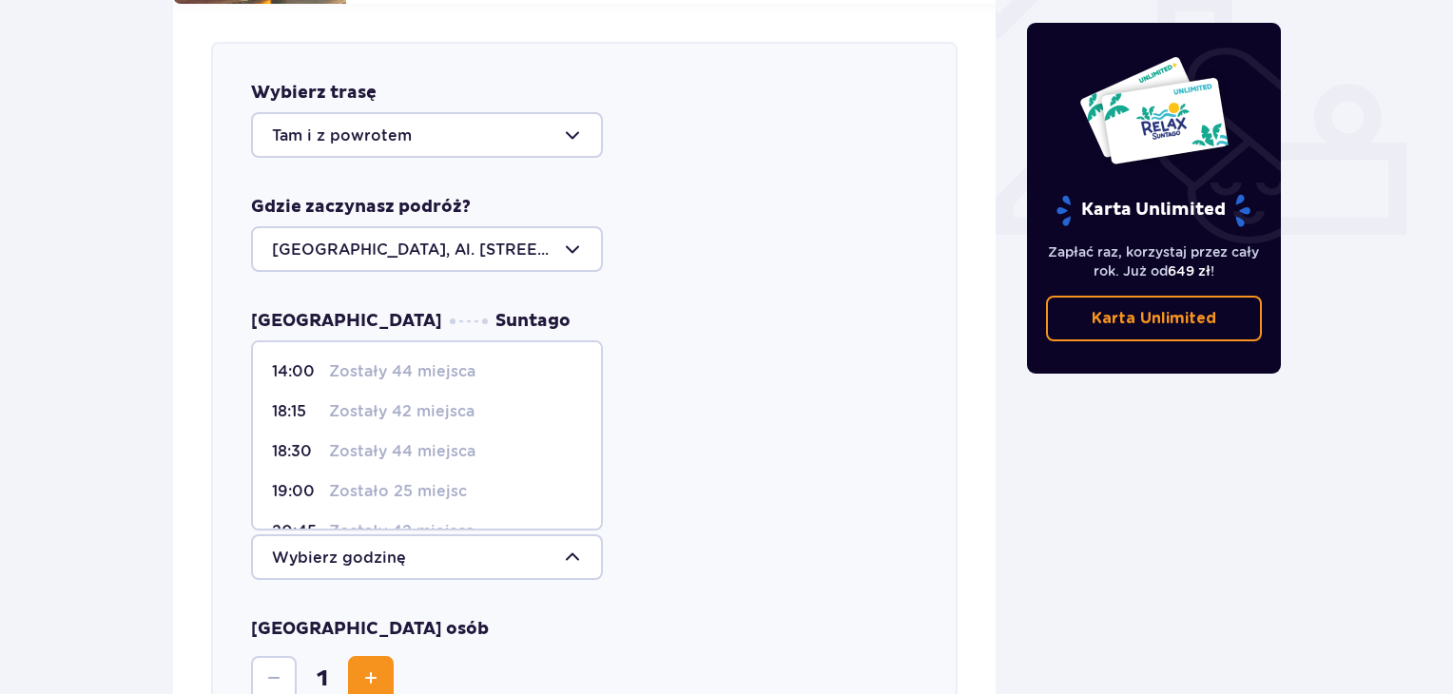
click at [475, 441] on div "18:30 Zostały 44 miejsca" at bounding box center [427, 451] width 310 height 21
type input "18:30"
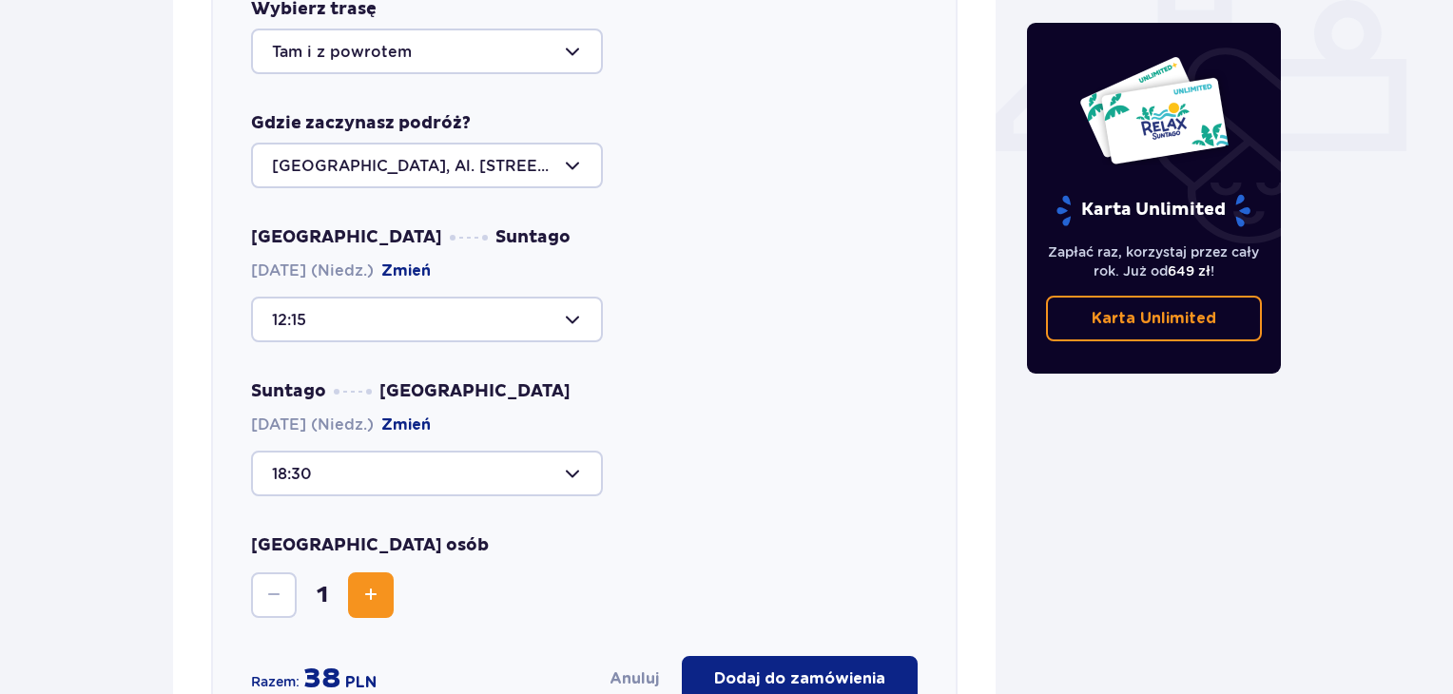
scroll to position [1033, 0]
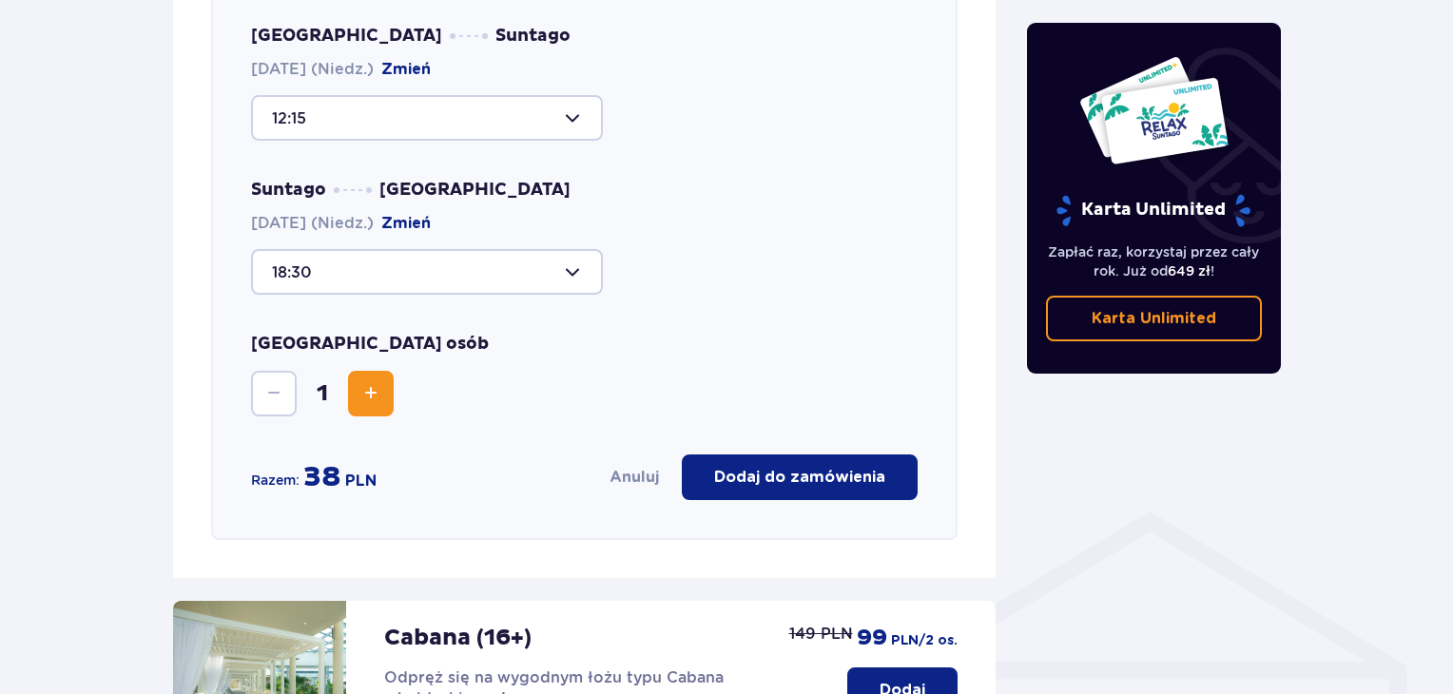
click at [361, 389] on button "Increase" at bounding box center [371, 394] width 46 height 46
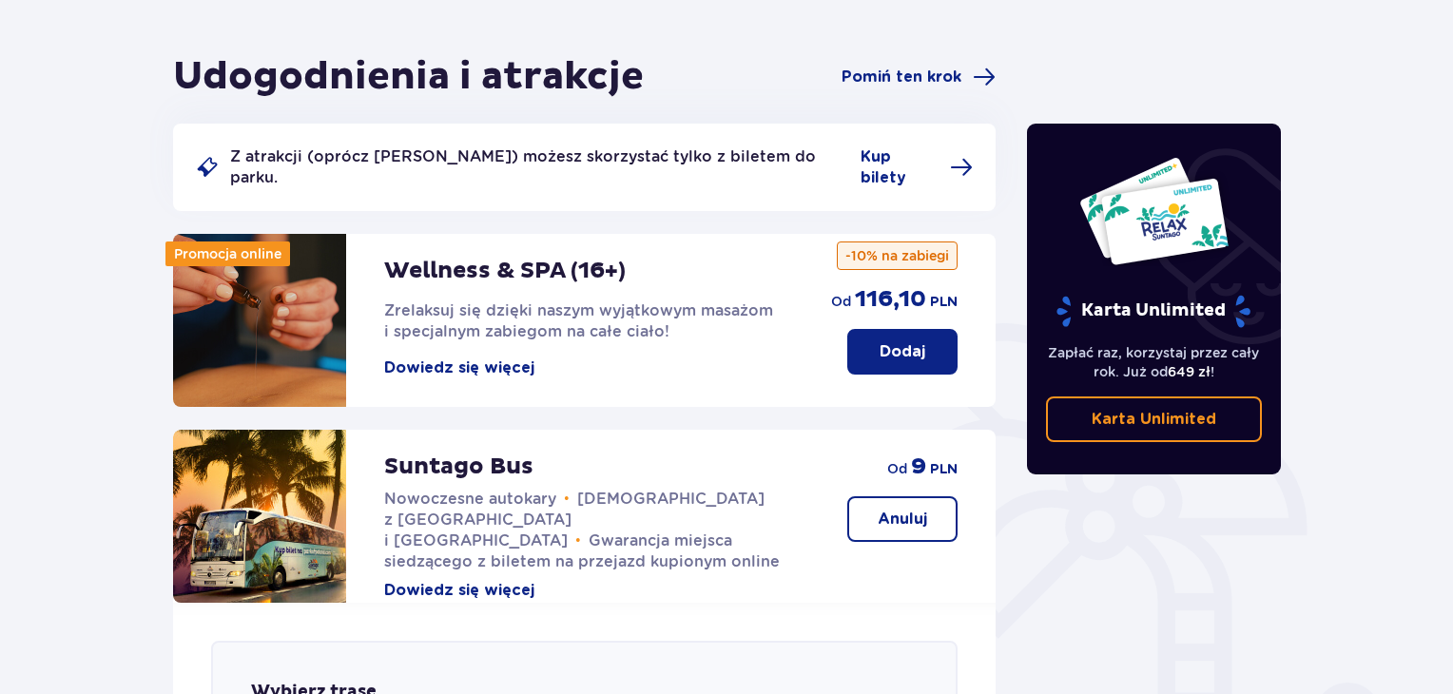
scroll to position [0, 0]
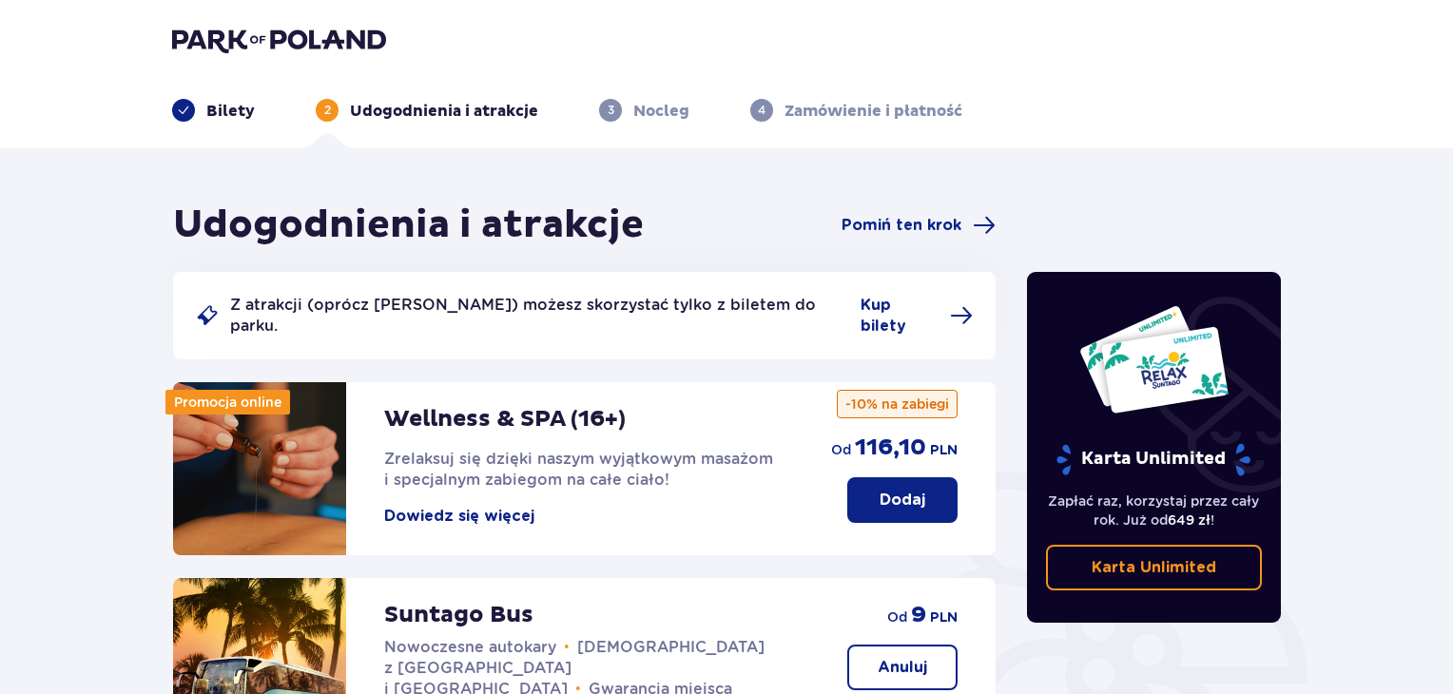
click at [209, 119] on p "Bilety" at bounding box center [230, 111] width 48 height 21
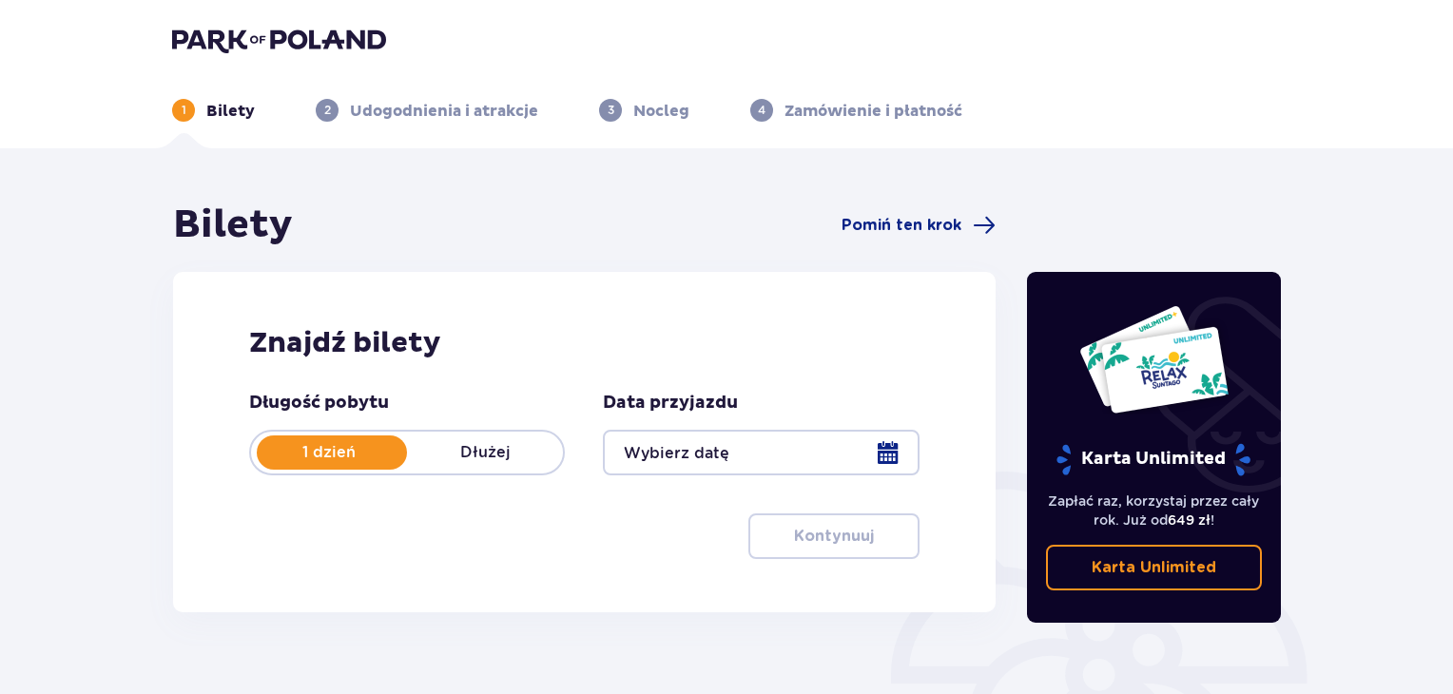
click at [796, 460] on div at bounding box center [761, 453] width 316 height 46
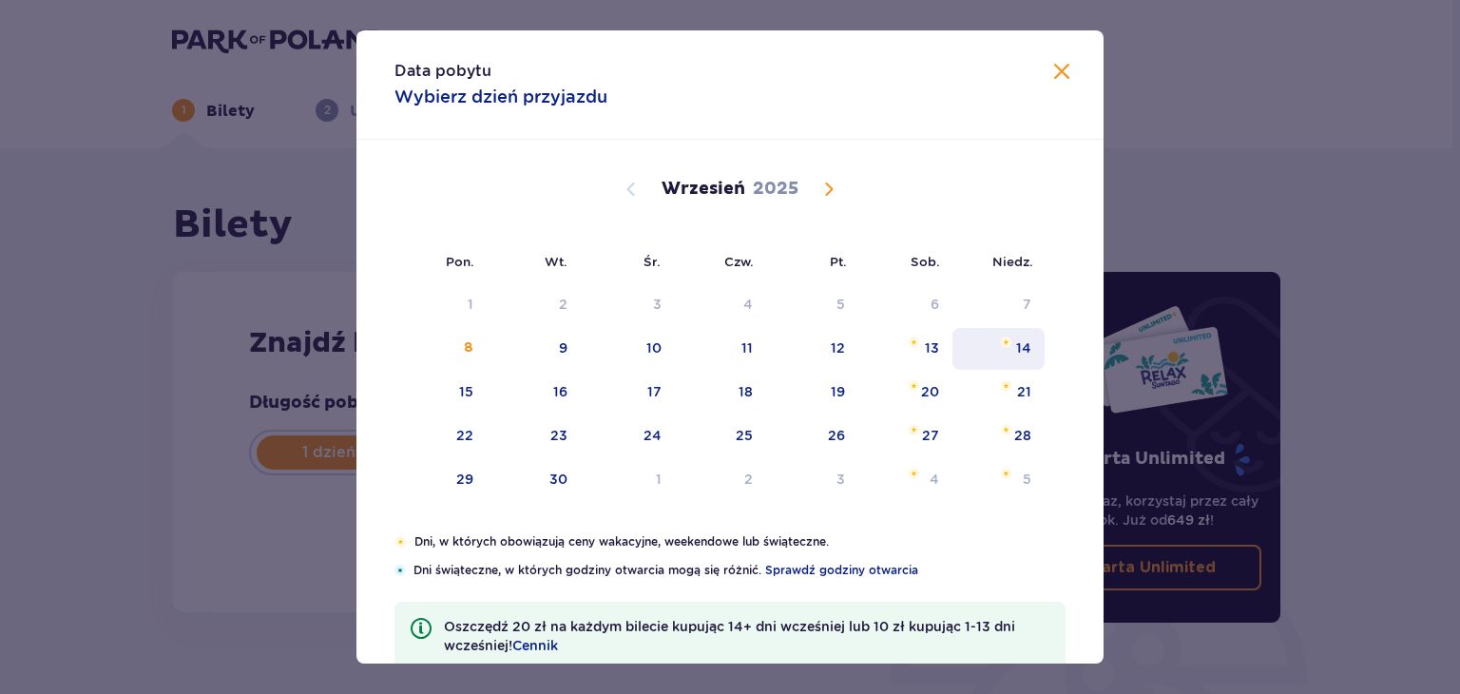
click at [1022, 349] on div "14" at bounding box center [1023, 347] width 15 height 19
type input "[DATE]"
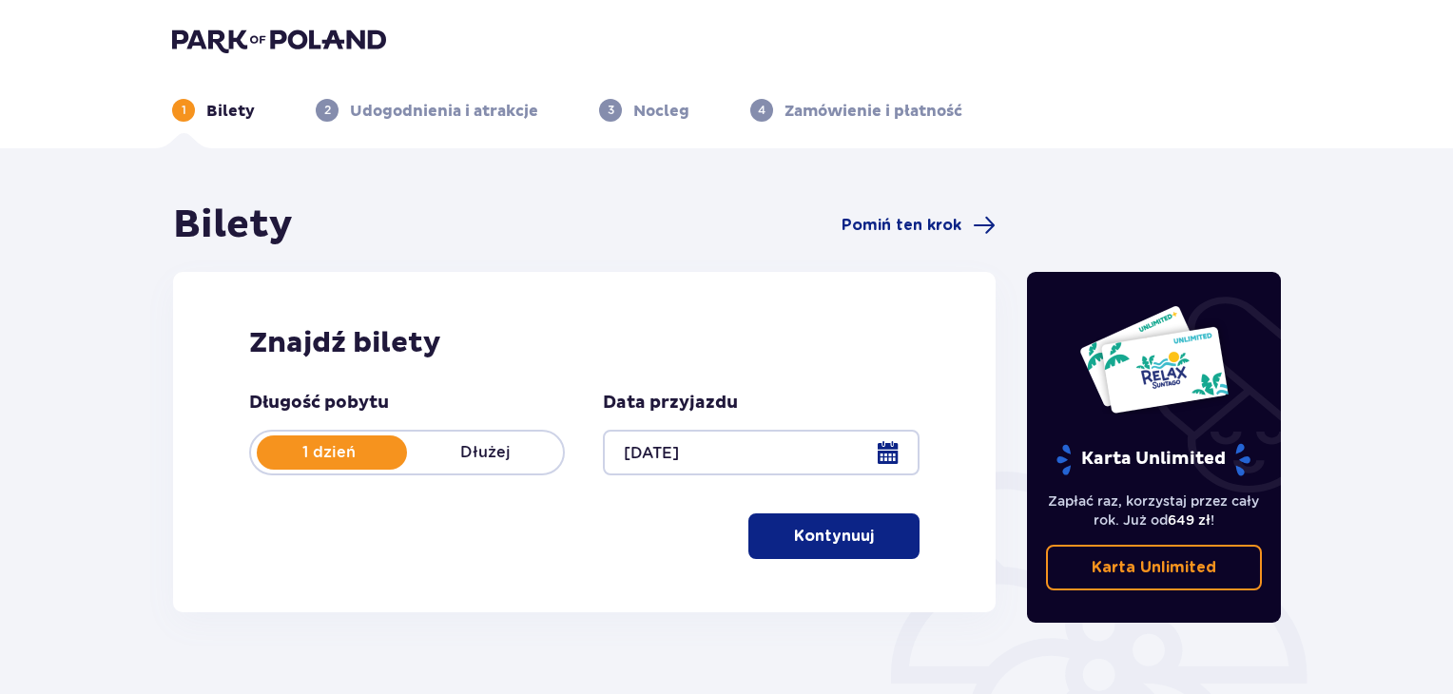
click at [832, 532] on p "Kontynuuj" at bounding box center [834, 536] width 80 height 21
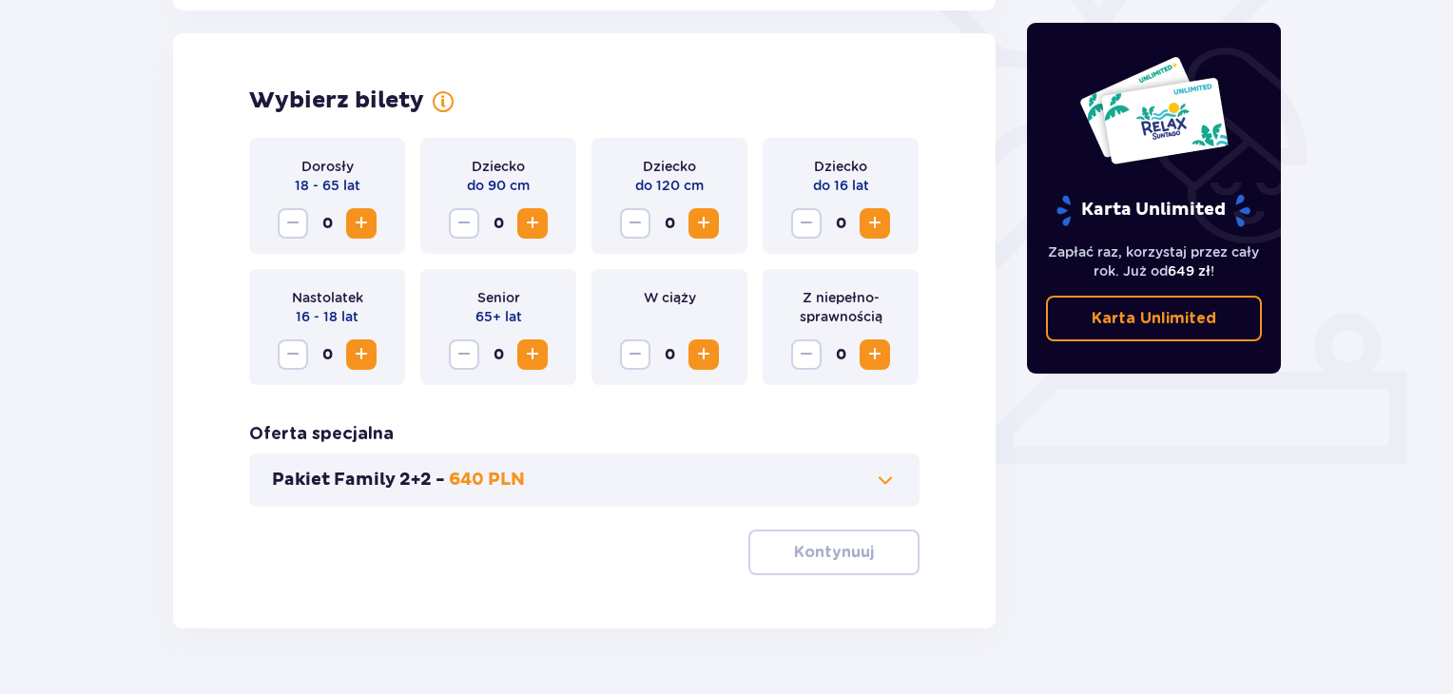
scroll to position [529, 0]
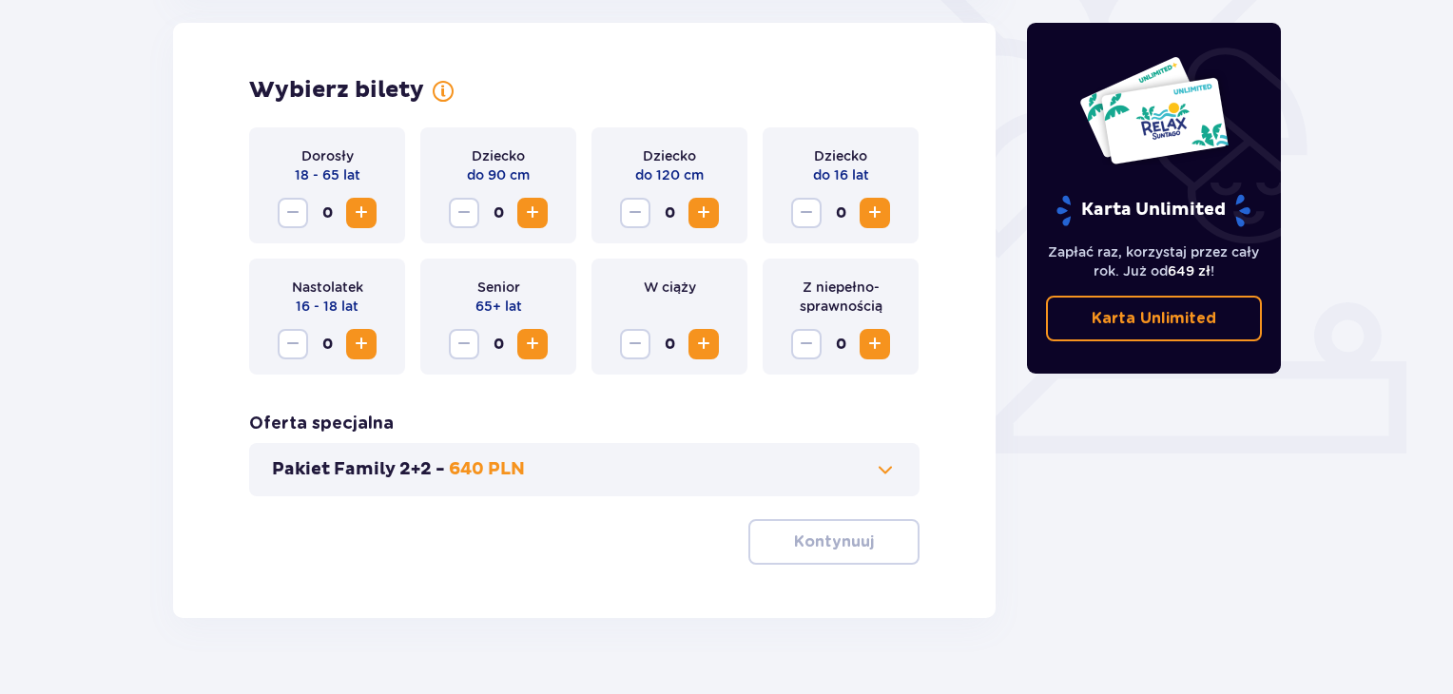
click at [365, 218] on span "Increase" at bounding box center [361, 213] width 23 height 23
click at [366, 220] on span "Increase" at bounding box center [361, 213] width 23 height 23
click at [853, 552] on button "Kontynuuj" at bounding box center [833, 542] width 171 height 46
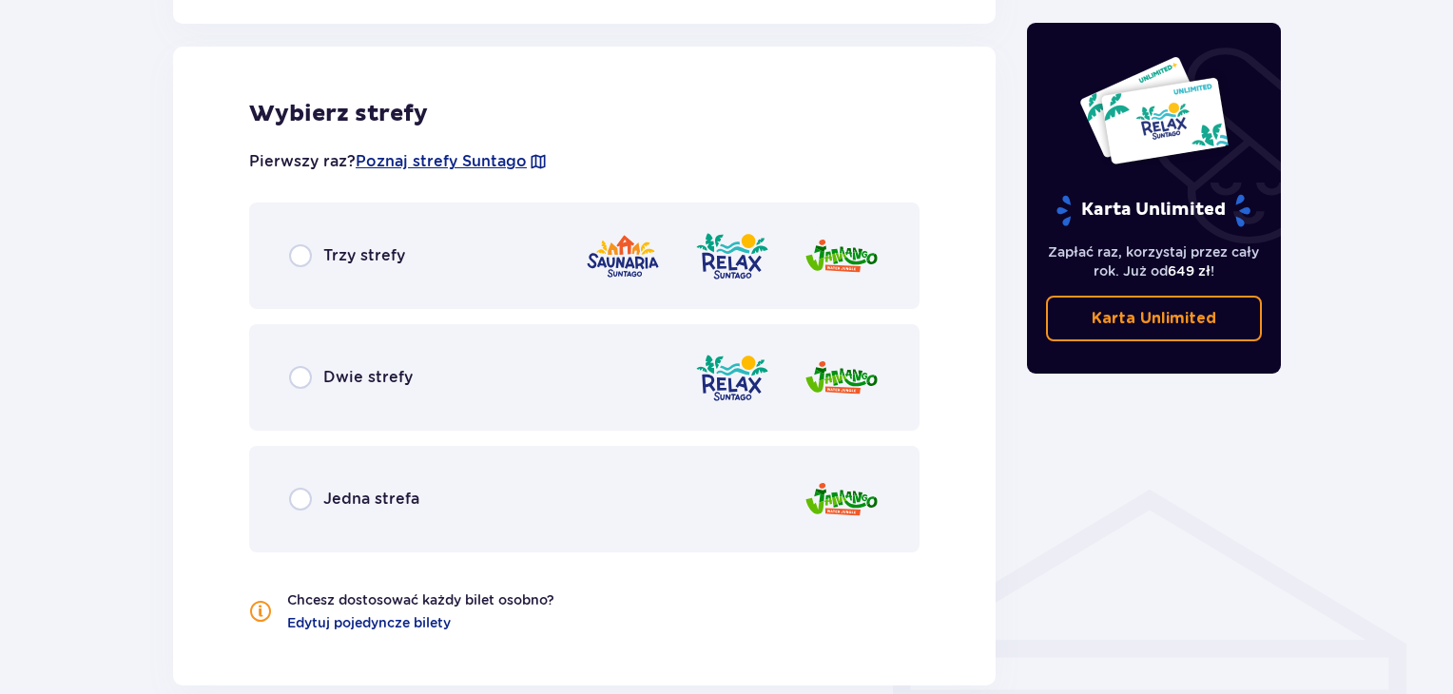
scroll to position [1055, 0]
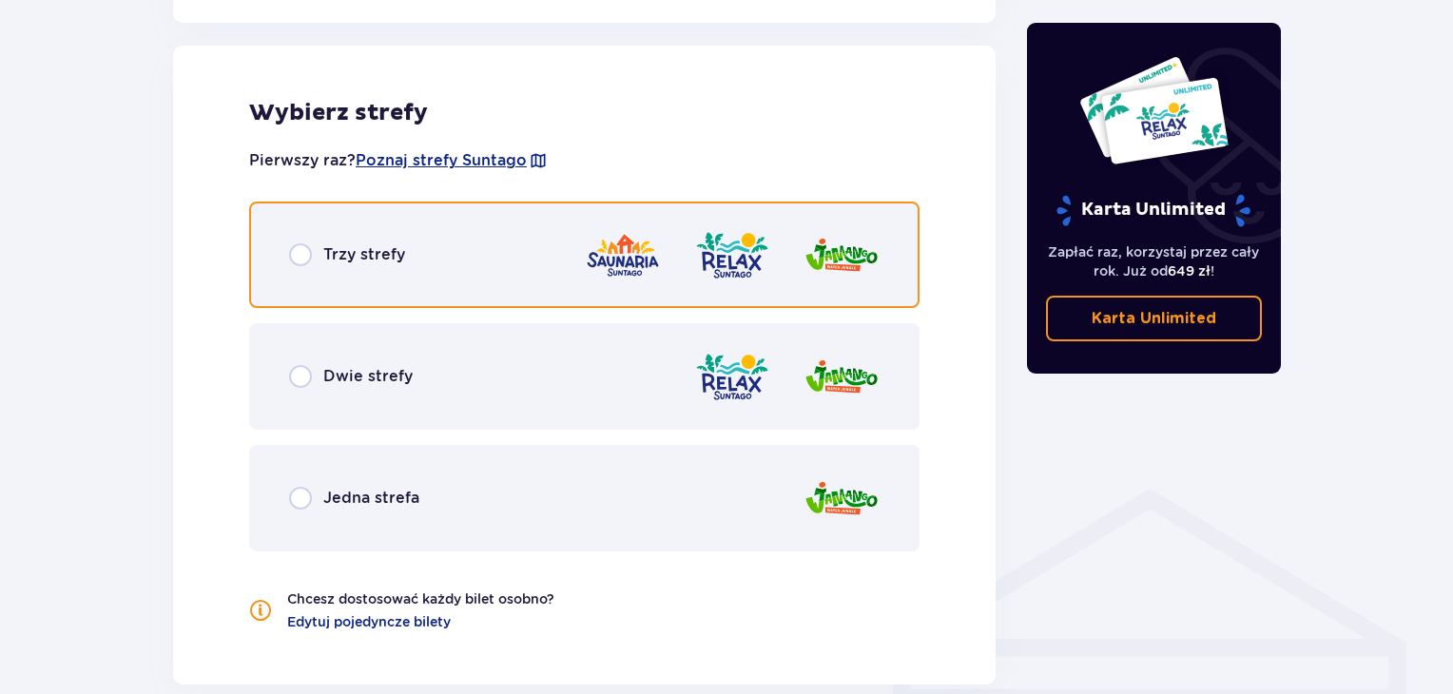
click at [308, 260] on input "radio" at bounding box center [300, 254] width 23 height 23
radio input "true"
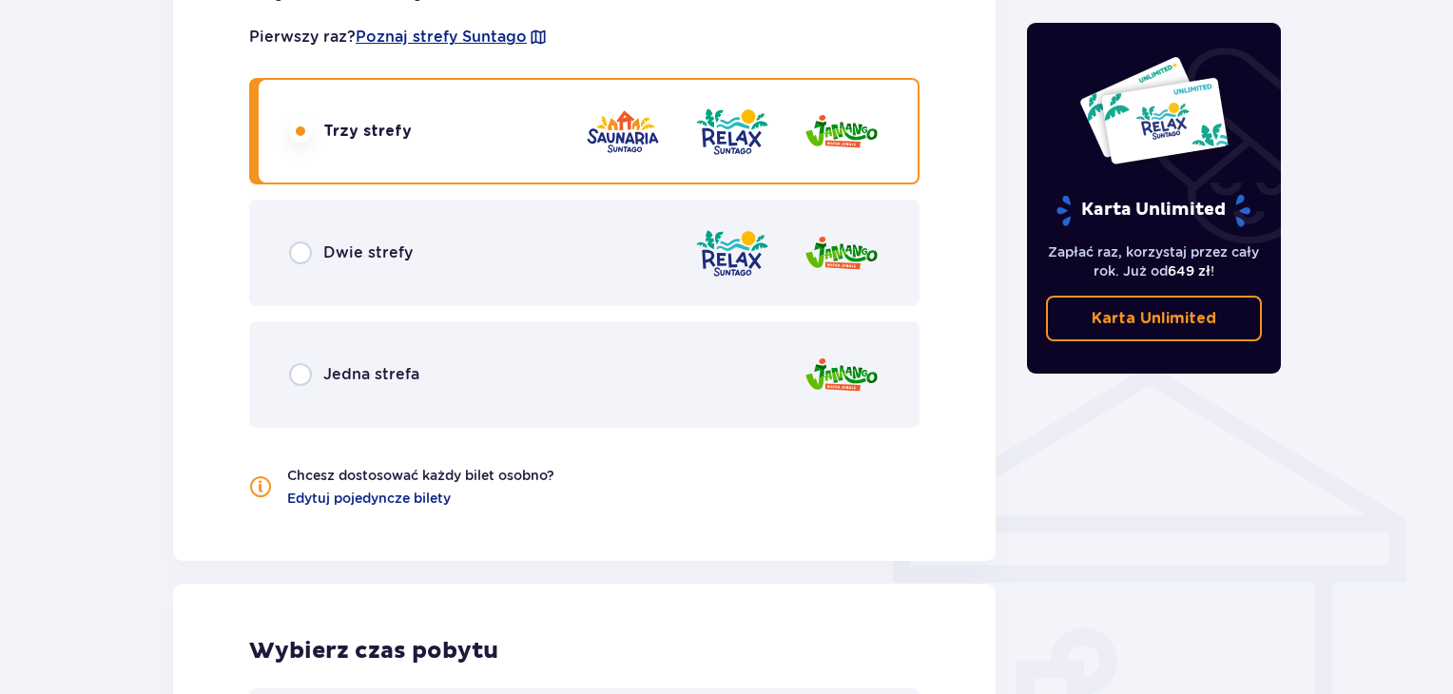
scroll to position [1147, 0]
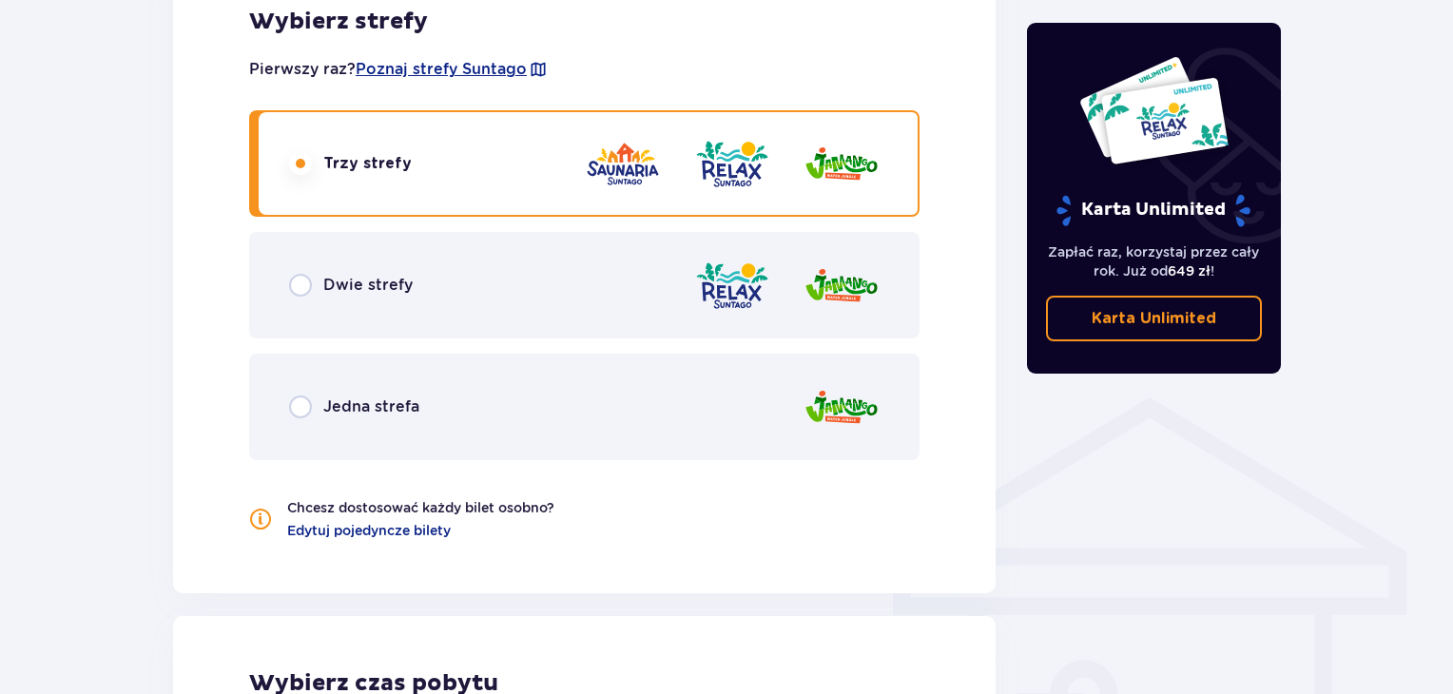
click at [317, 286] on div "Dwie strefy" at bounding box center [351, 285] width 124 height 23
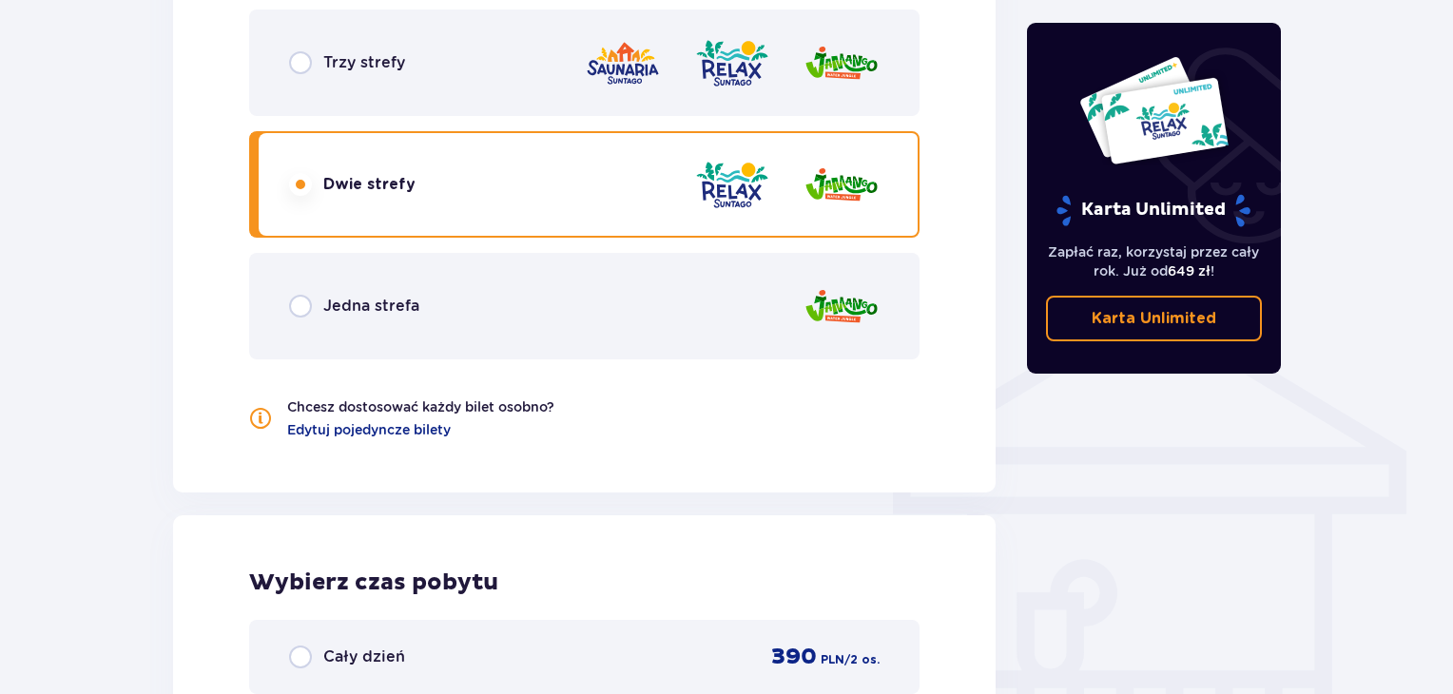
scroll to position [1242, 0]
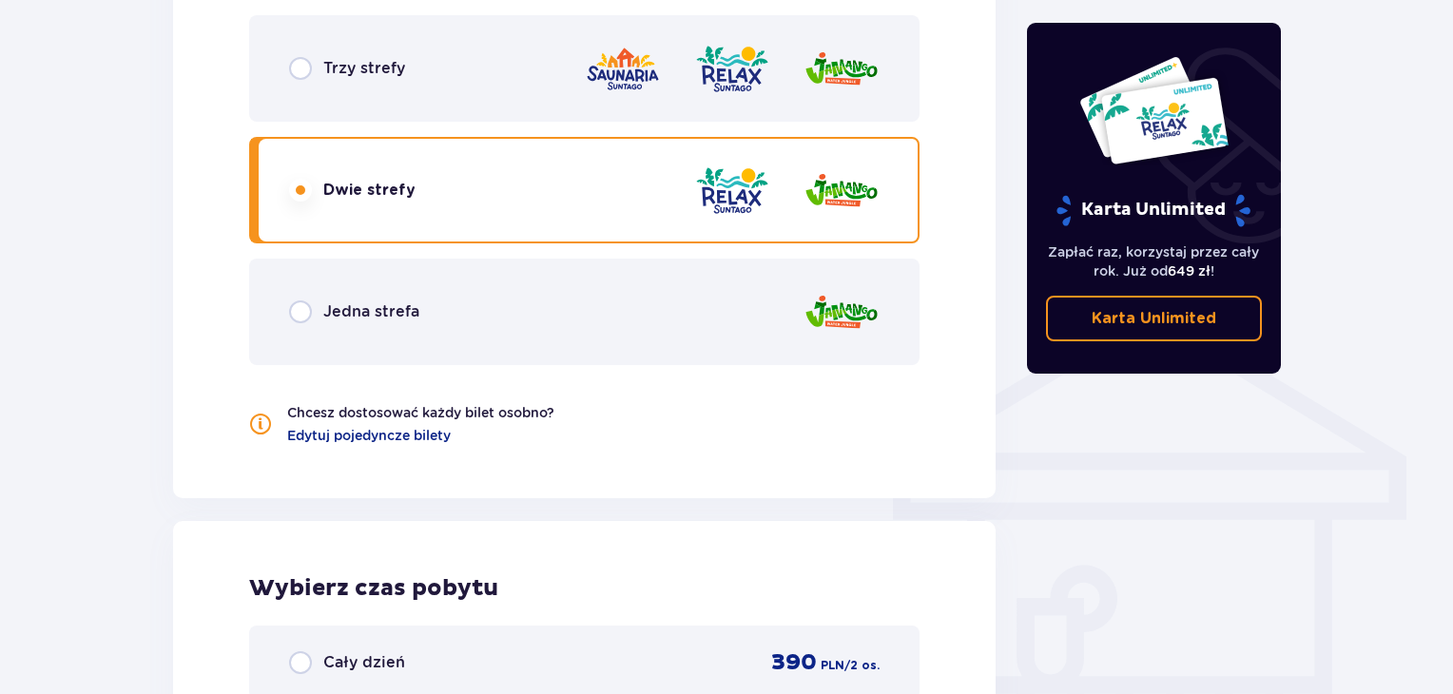
click at [417, 297] on div "Jedna strefa" at bounding box center [584, 312] width 670 height 106
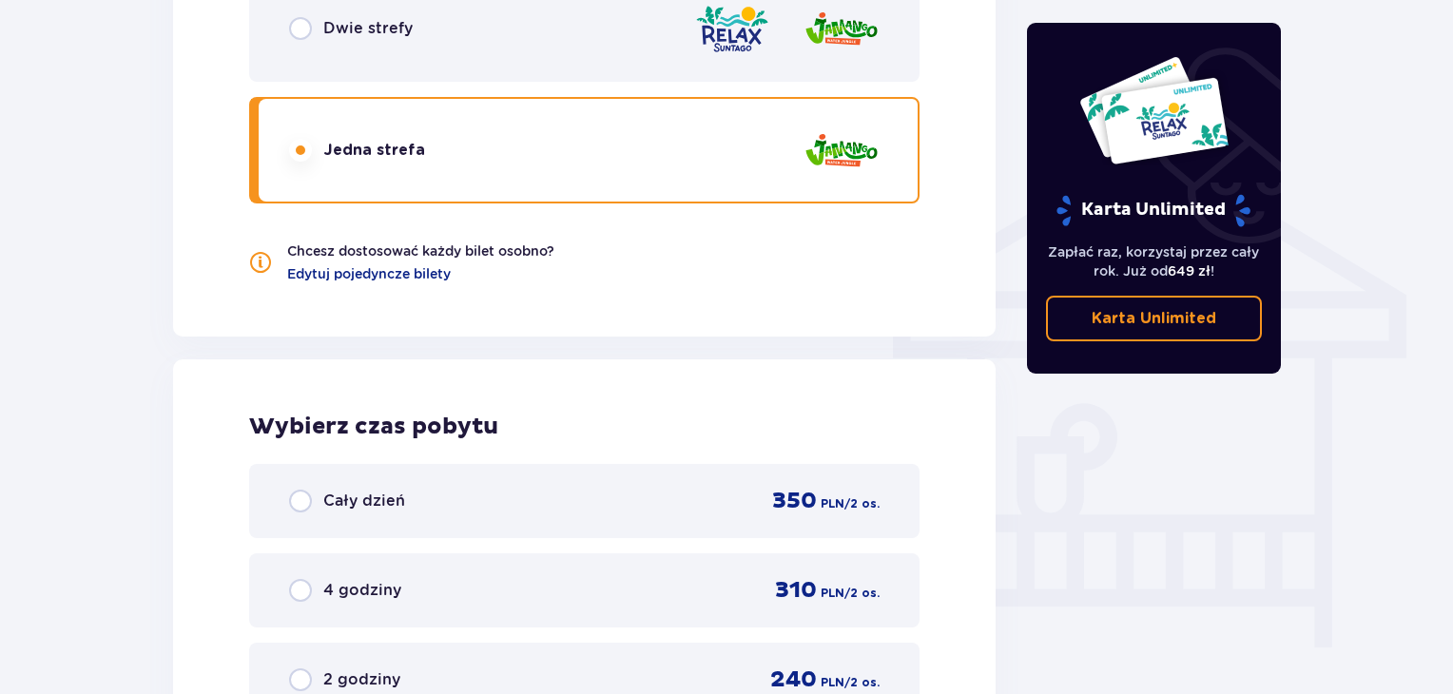
scroll to position [1337, 0]
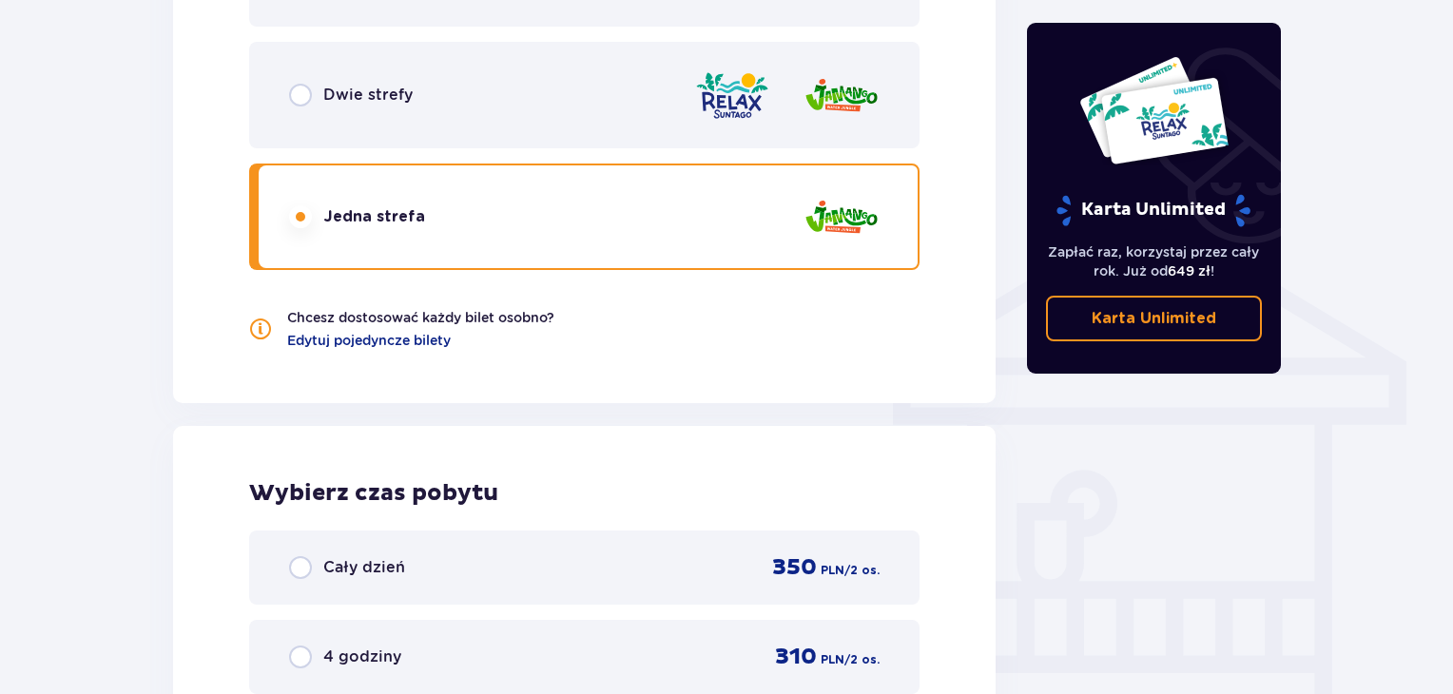
click at [395, 125] on div "Dwie strefy" at bounding box center [584, 95] width 670 height 106
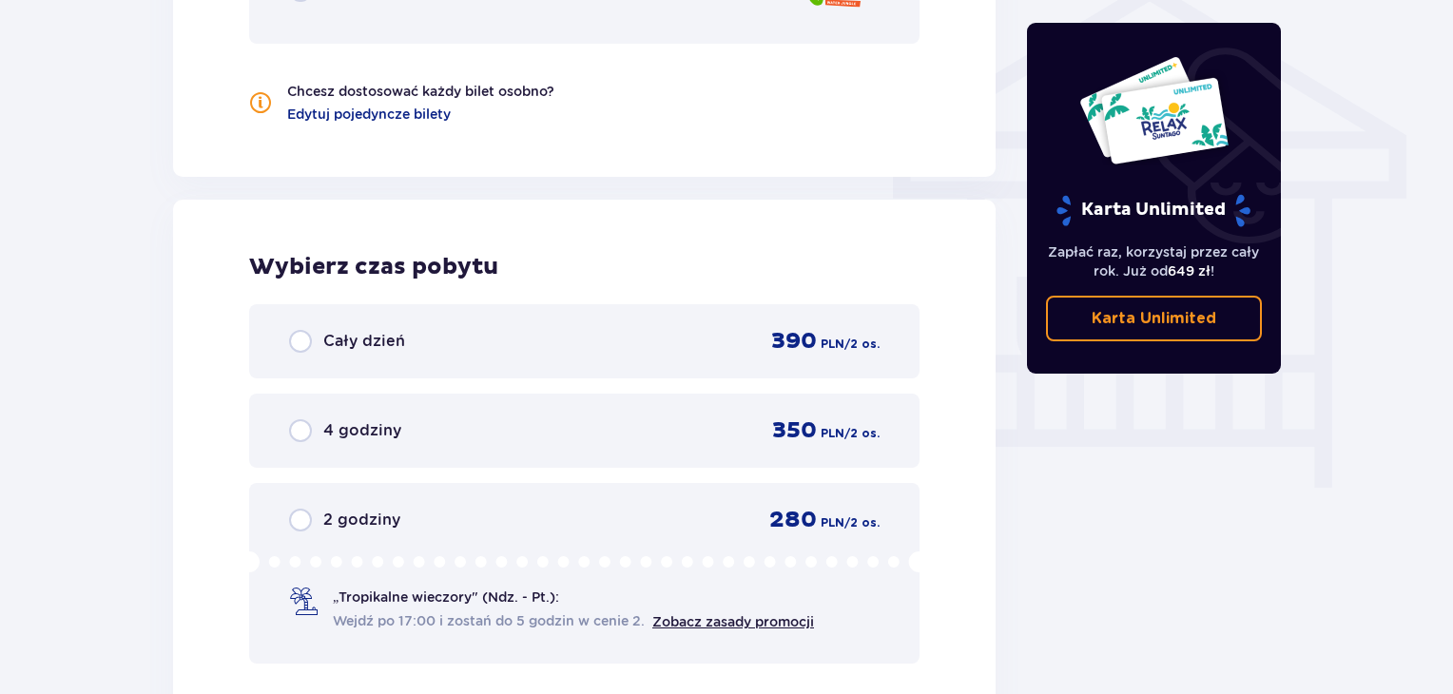
scroll to position [1622, 0]
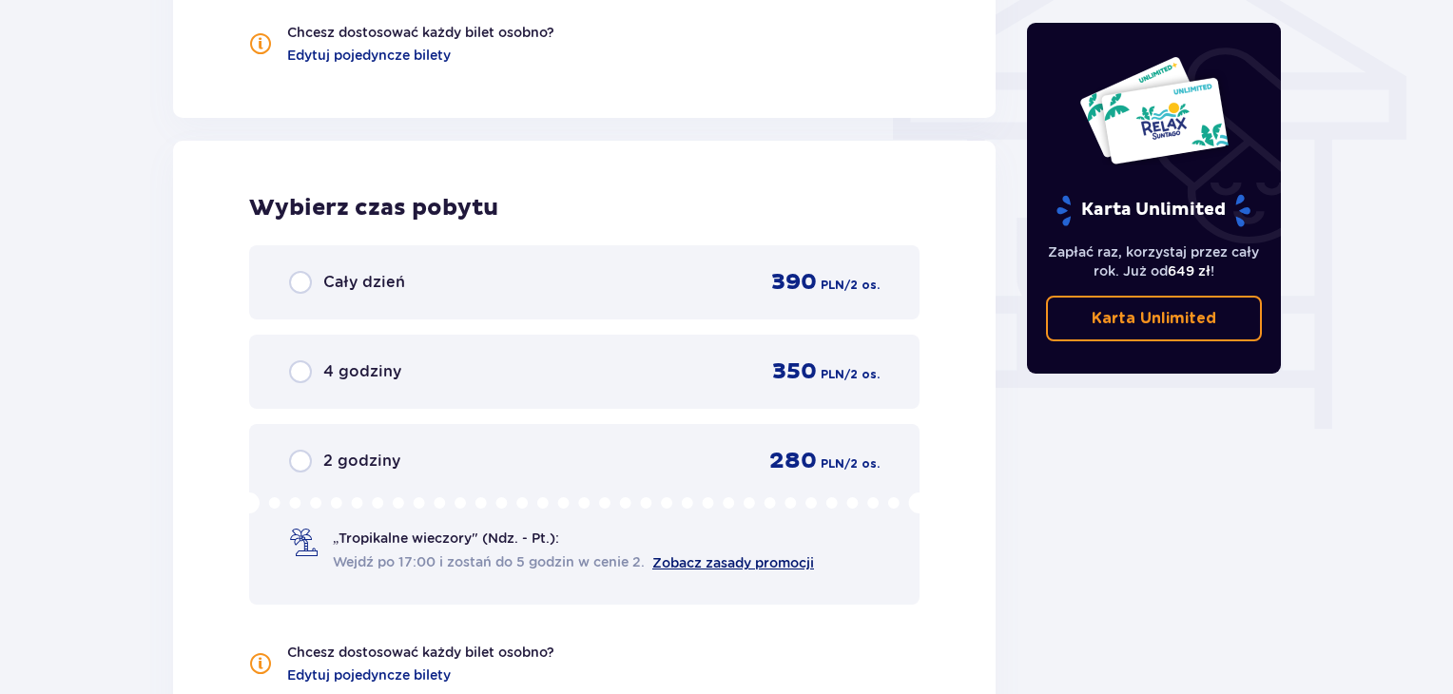
click at [690, 557] on link "Zobacz zasady promocji" at bounding box center [733, 562] width 162 height 15
